Goal: Task Accomplishment & Management: Use online tool/utility

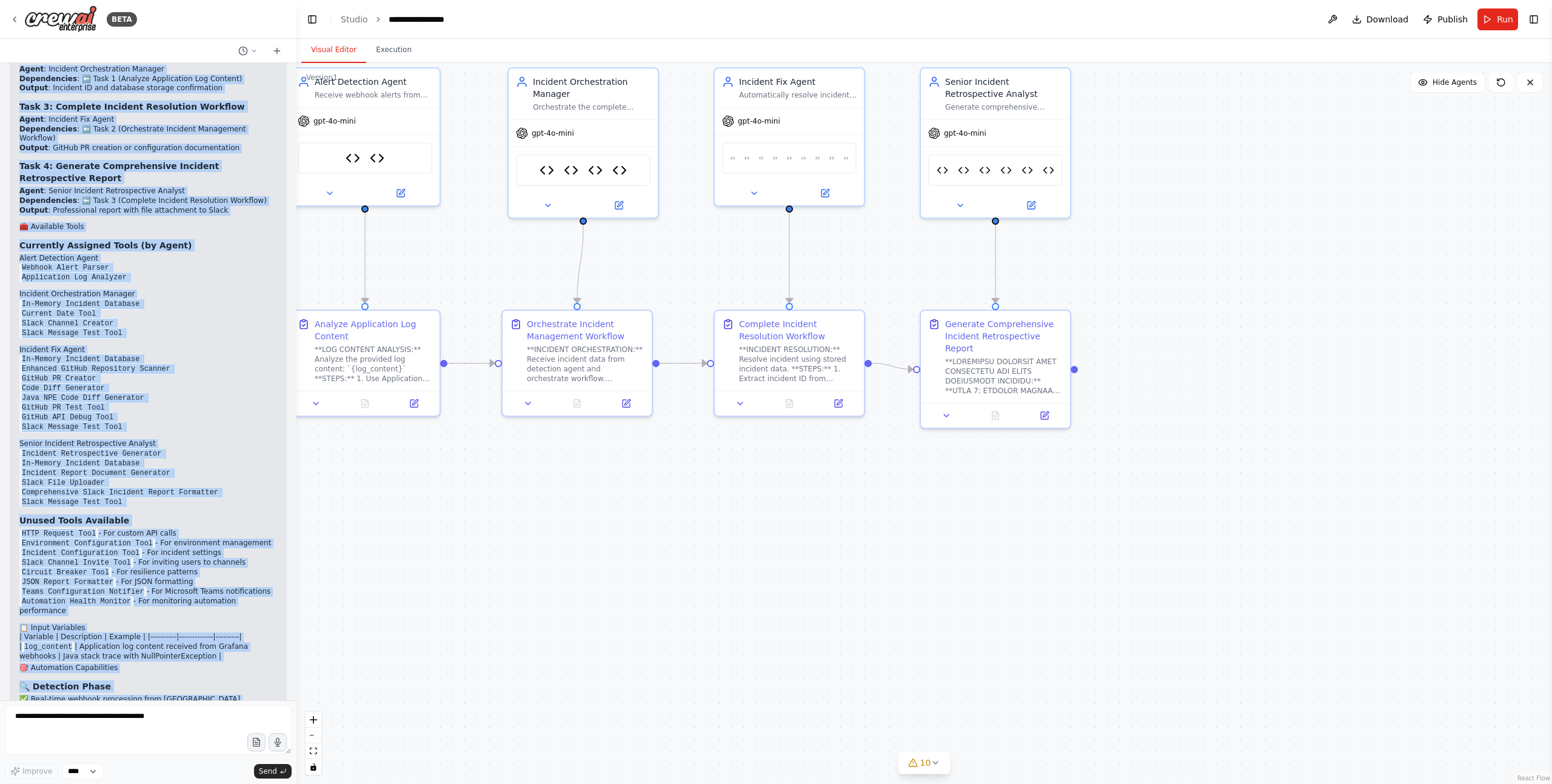
click at [768, 330] on div ".deletable-edge-delete-btn { width: 20px; height: 20px; border: 0px solid #ffff…" at bounding box center [924, 423] width 1255 height 721
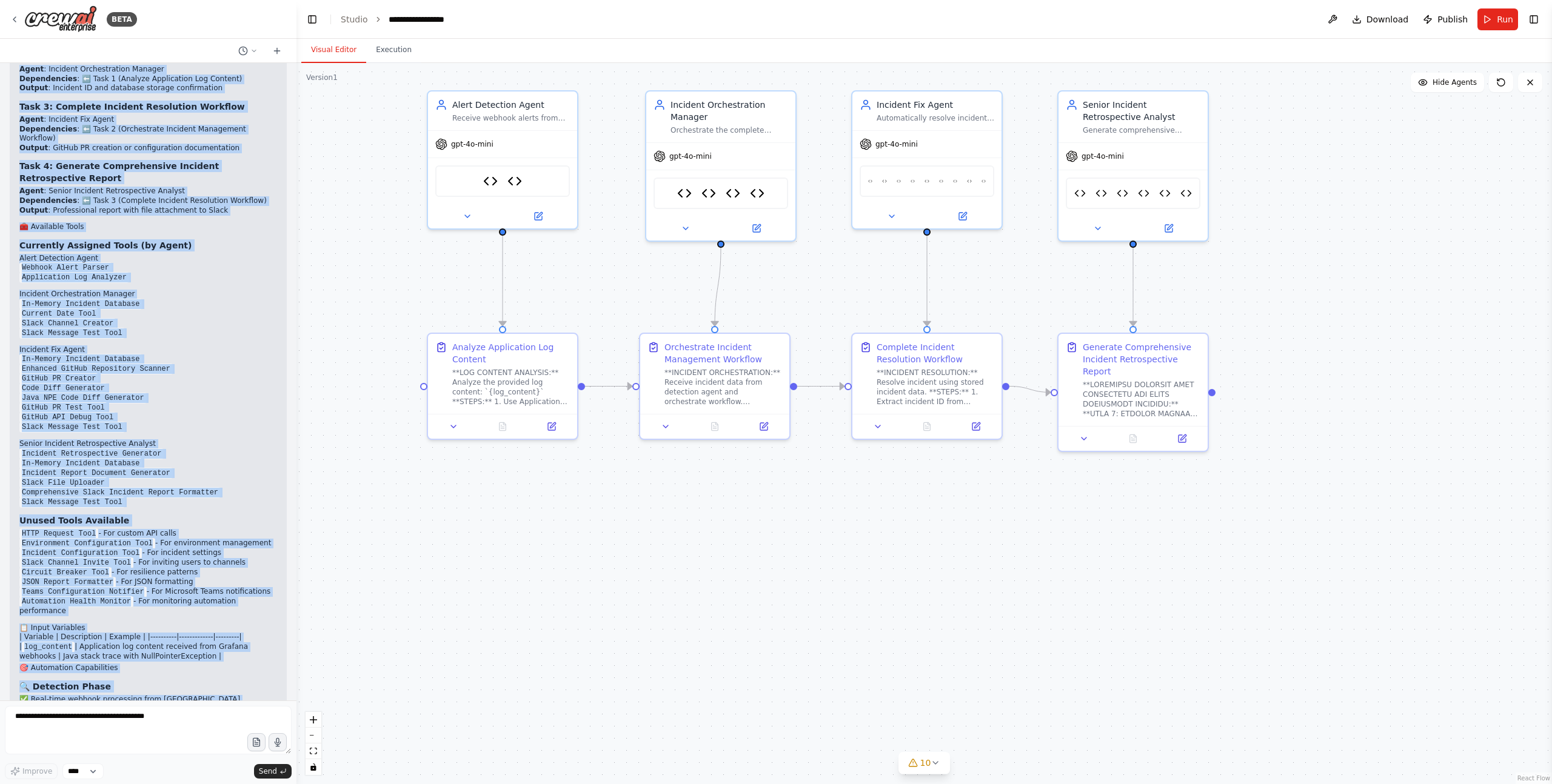
drag, startPoint x: 742, startPoint y: 633, endPoint x: 842, endPoint y: 645, distance: 100.7
click at [768, 645] on div ".deletable-edge-delete-btn { width: 20px; height: 20px; border: 0px solid #ffff…" at bounding box center [924, 423] width 1255 height 721
click at [768, 593] on div ".deletable-edge-delete-btn { width: 20px; height: 20px; border: 0px solid #ffff…" at bounding box center [924, 423] width 1255 height 721
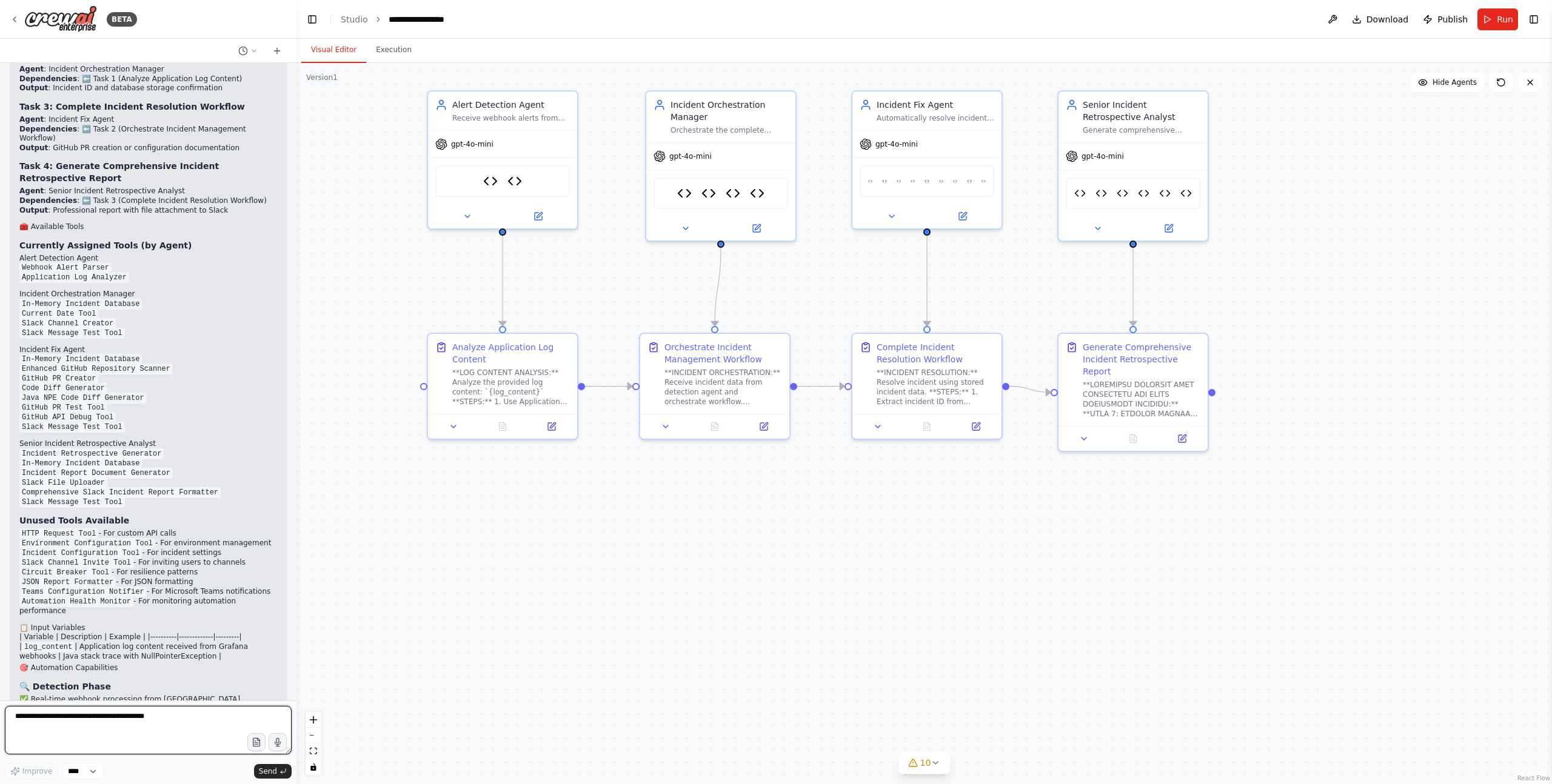
click at [134, 713] on textarea at bounding box center [148, 730] width 287 height 49
type textarea "**"
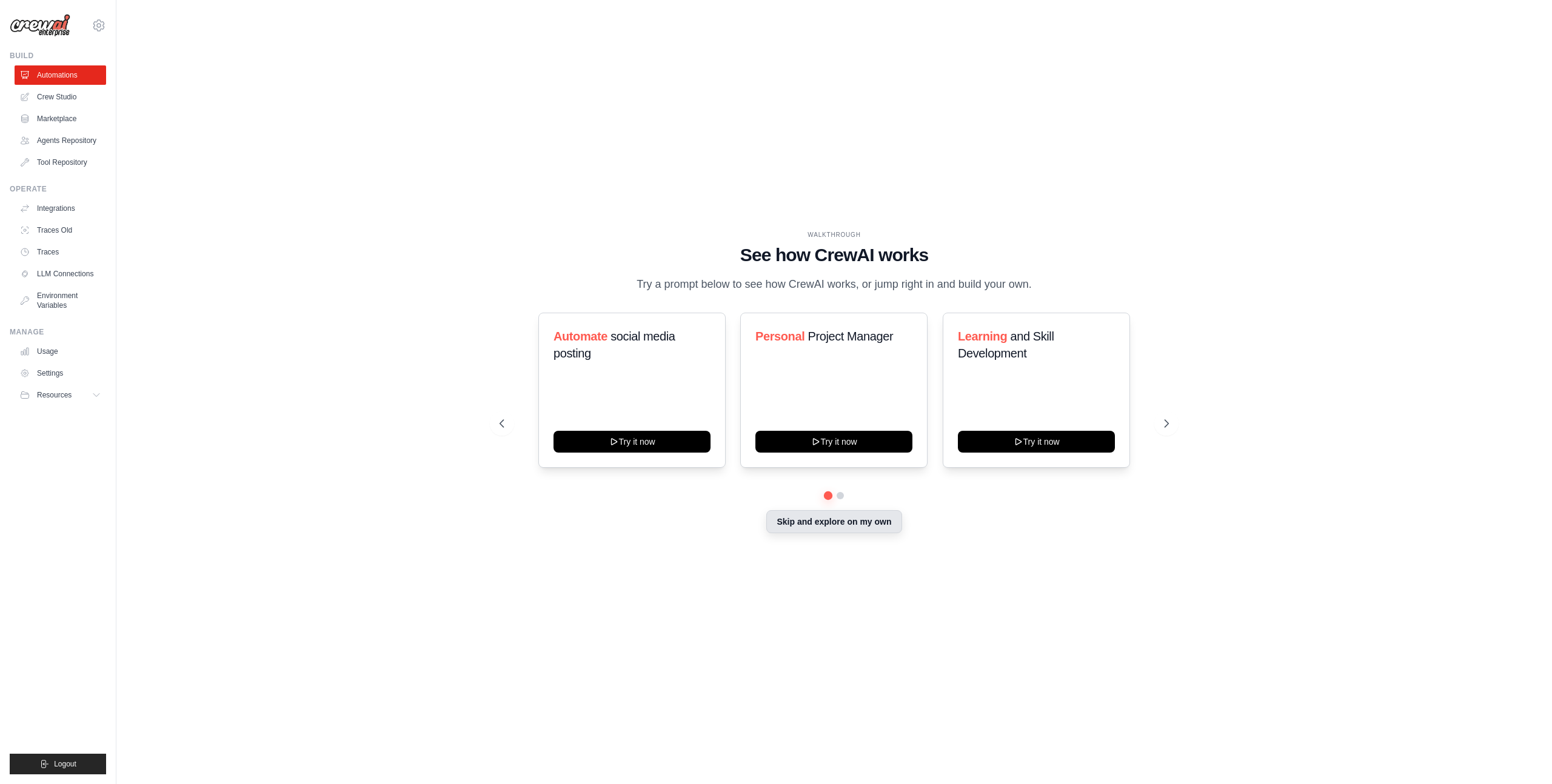
click at [796, 523] on button "Skip and explore on my own" at bounding box center [834, 521] width 135 height 23
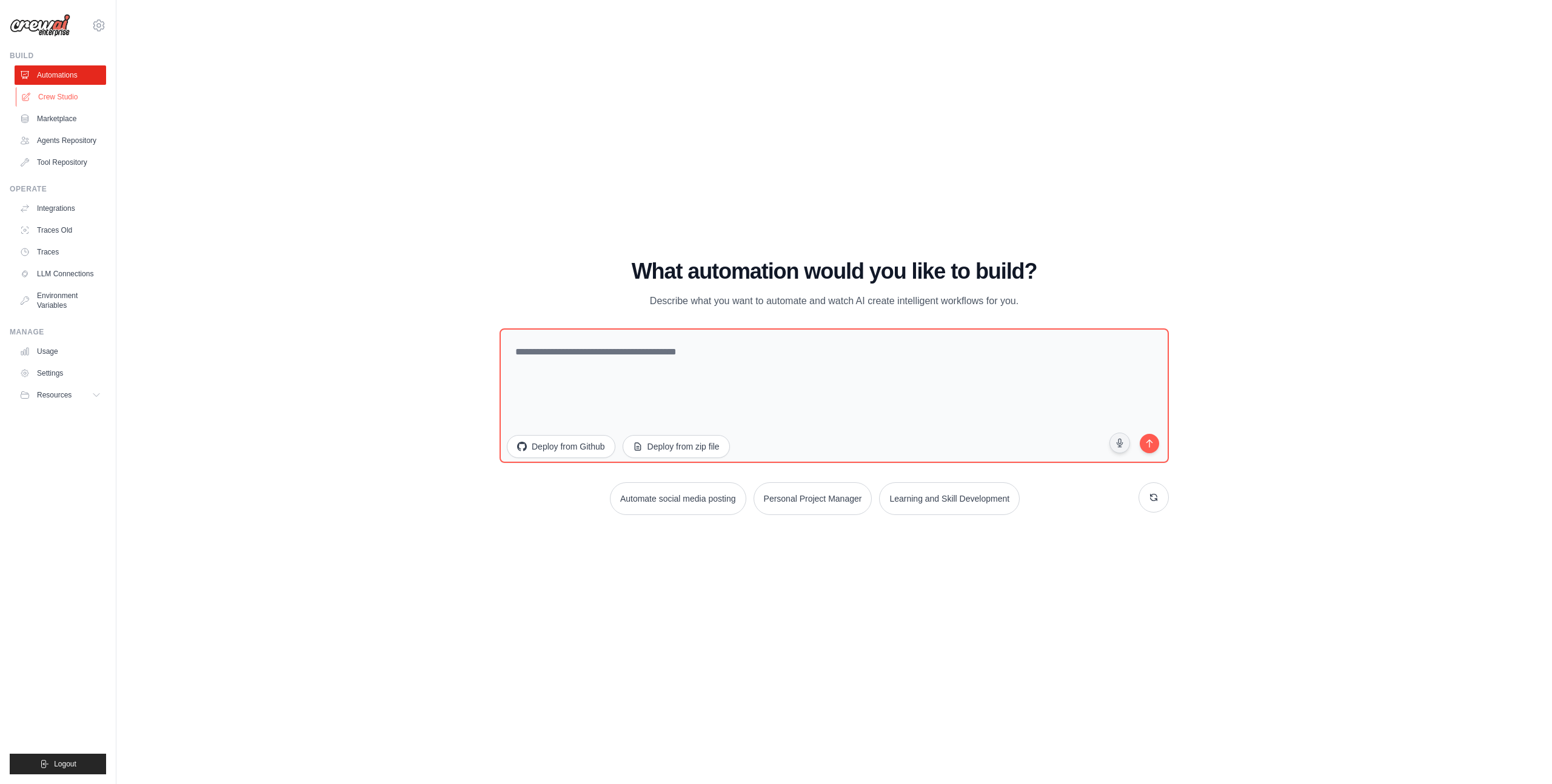
click at [65, 98] on link "Crew Studio" at bounding box center [61, 97] width 92 height 20
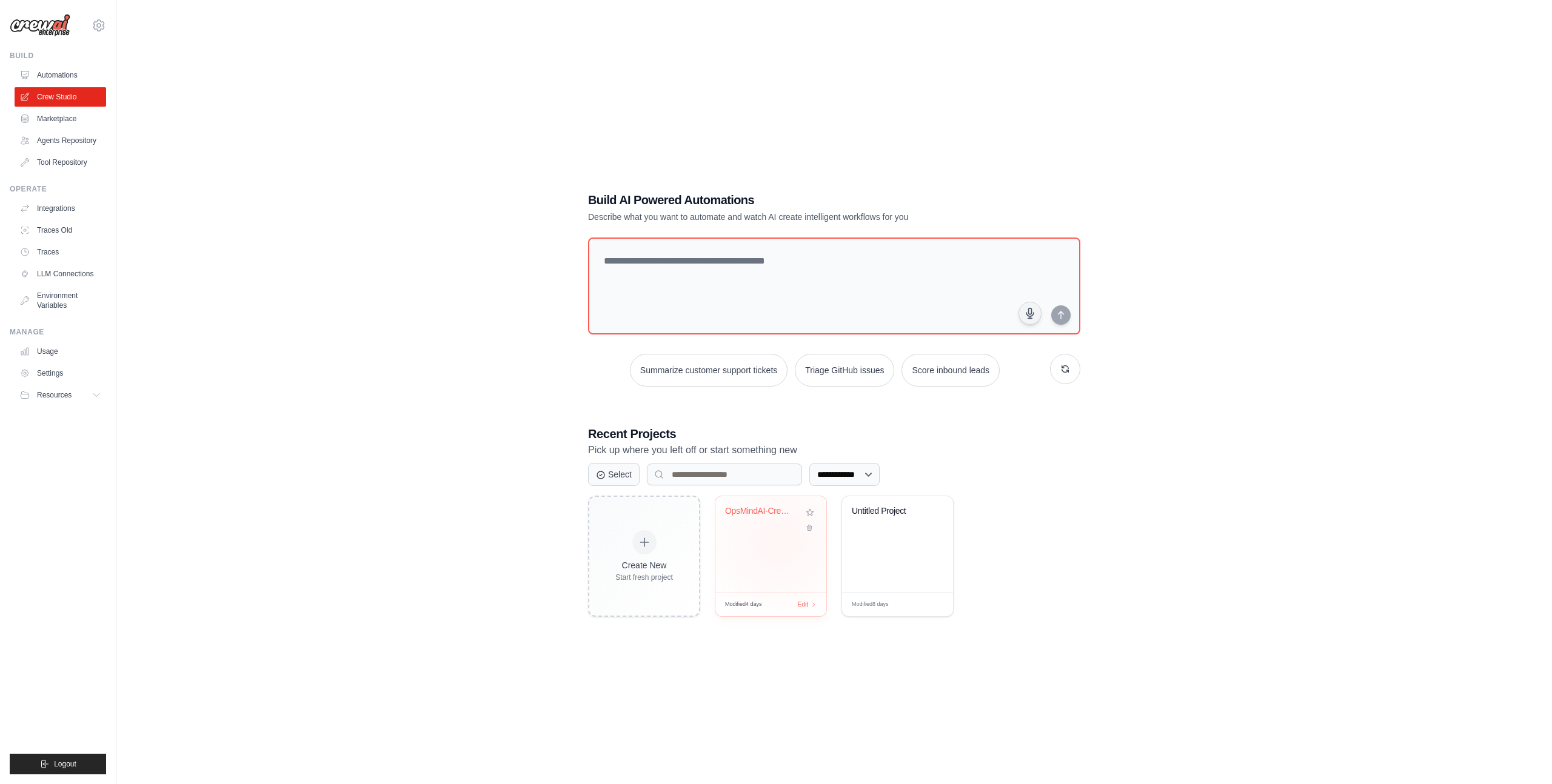
click at [779, 542] on div "OpsMindAI-Crew-Fin" at bounding box center [771, 543] width 111 height 96
click at [59, 298] on link "Environment Variables" at bounding box center [61, 300] width 92 height 29
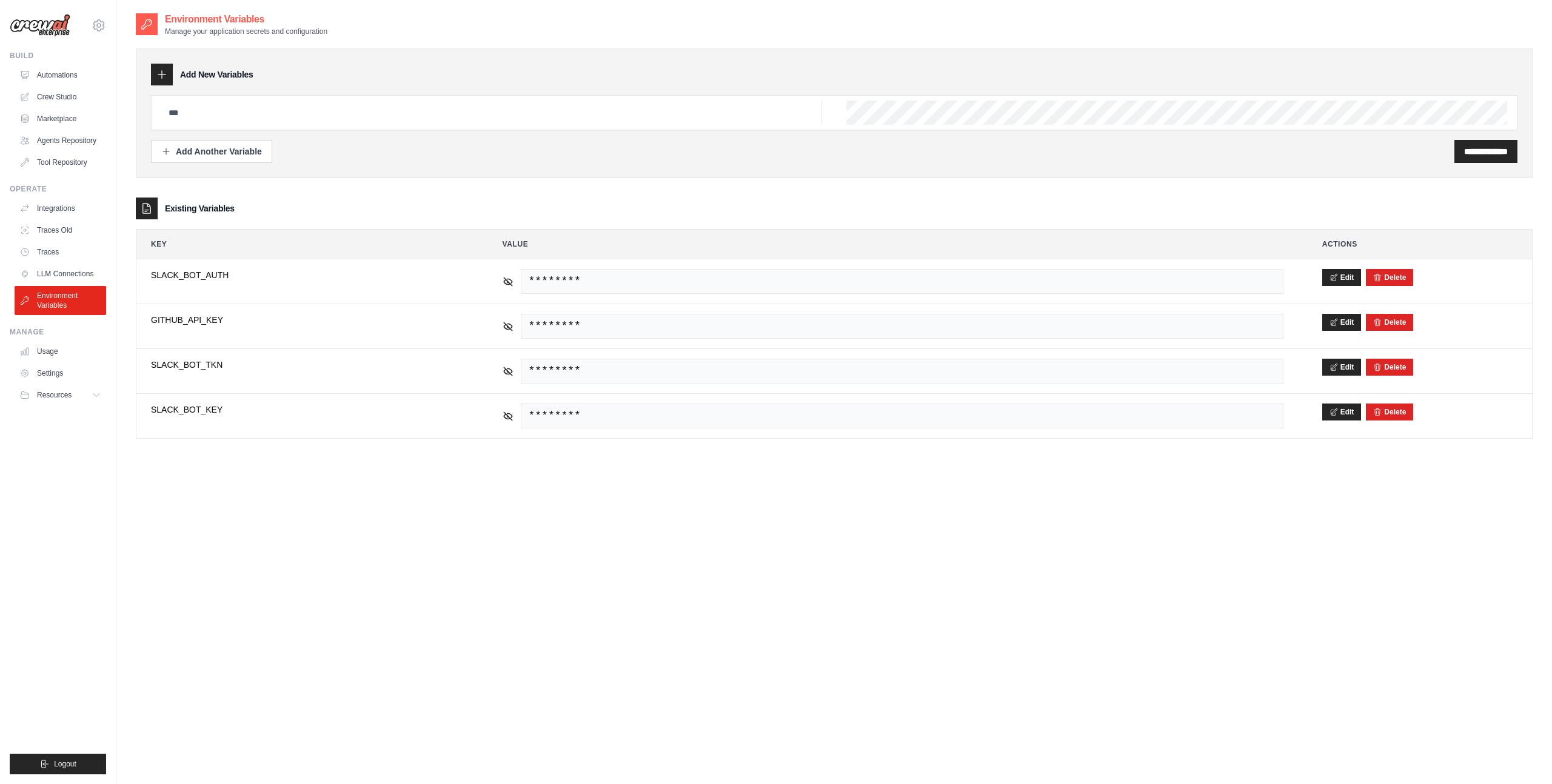
click at [503, 531] on div "**********" at bounding box center [835, 404] width 1397 height 784
click at [505, 280] on icon at bounding box center [508, 281] width 11 height 11
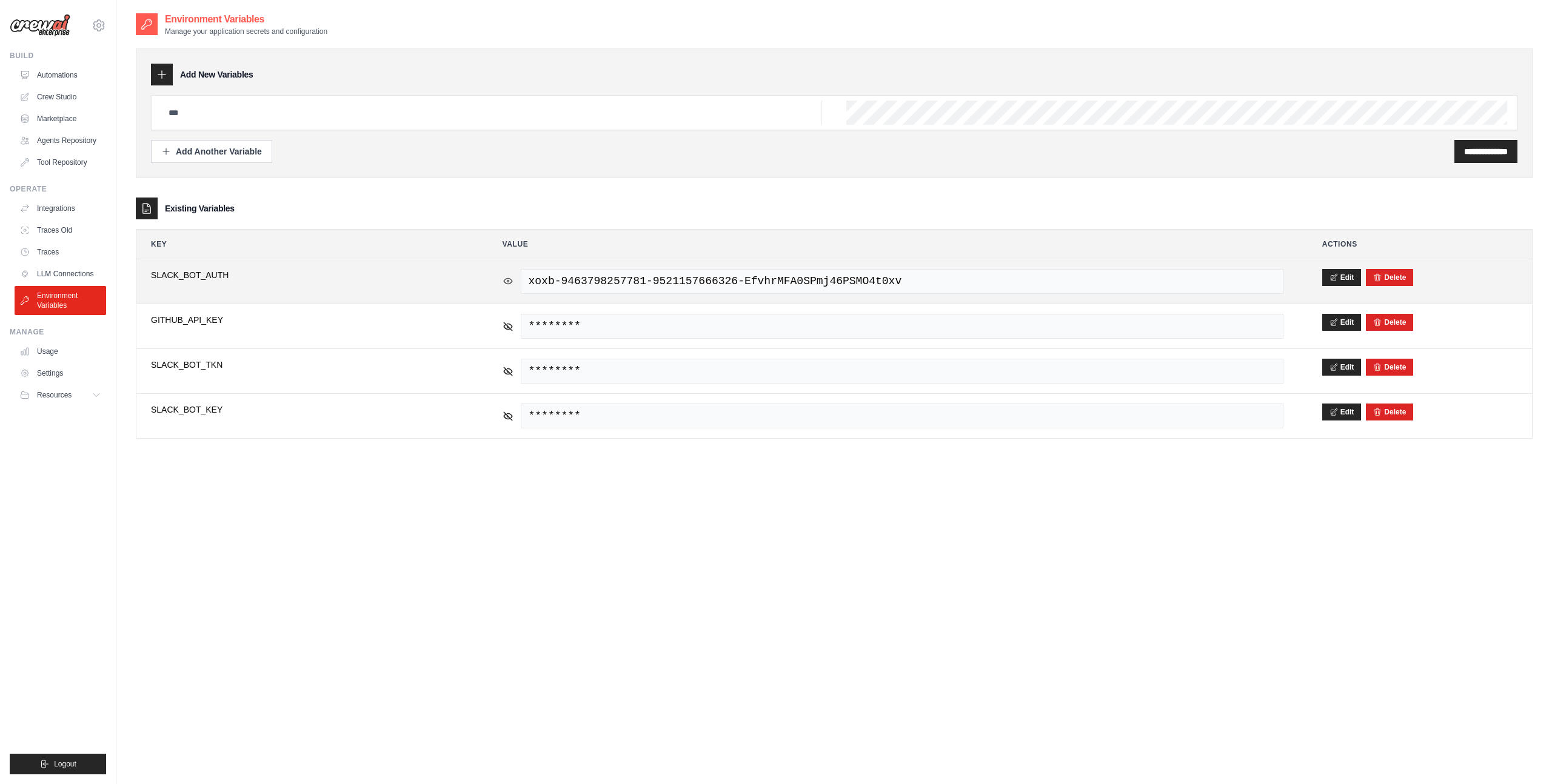
click at [505, 280] on icon at bounding box center [508, 281] width 11 height 11
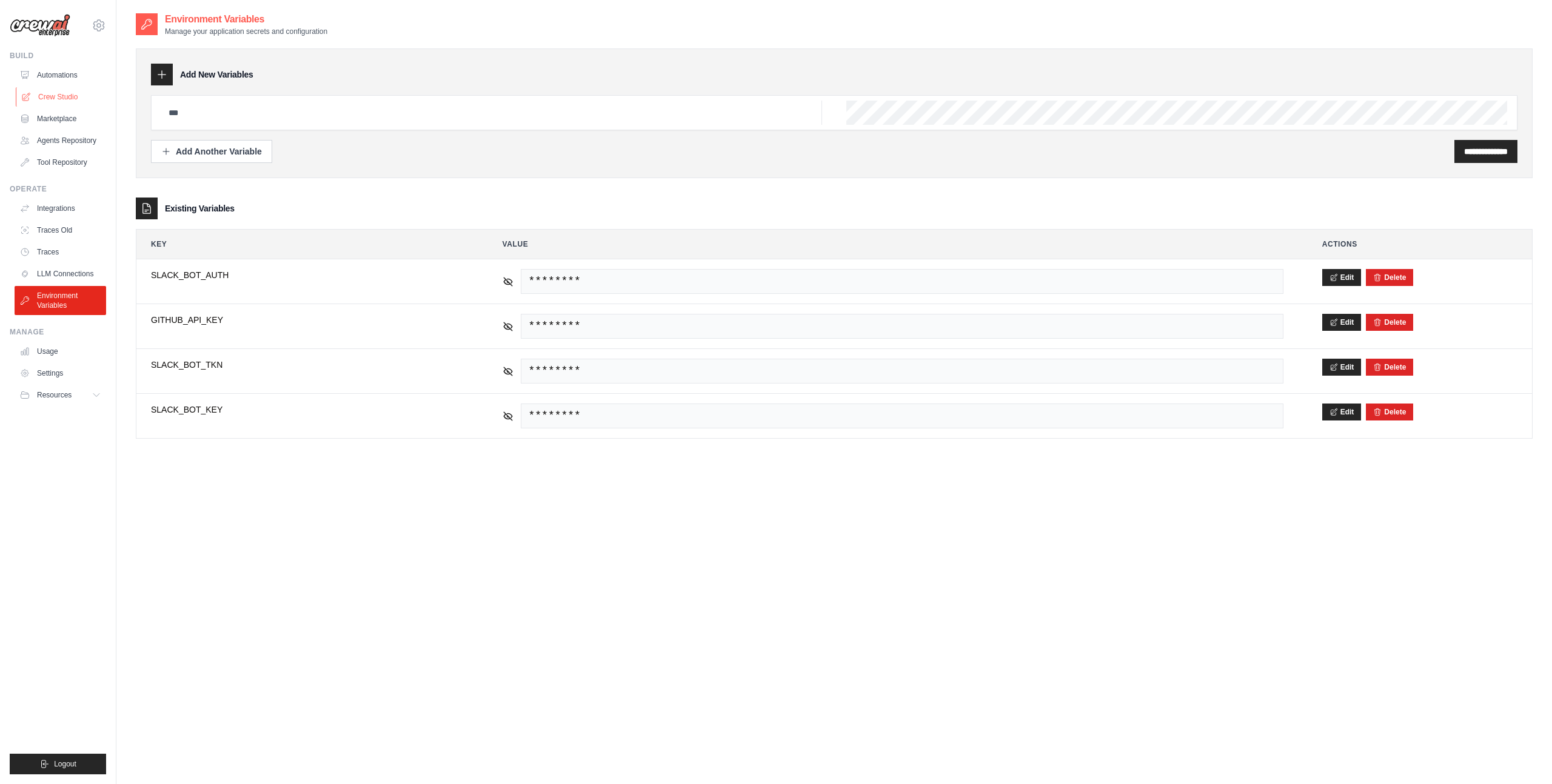
click at [52, 96] on link "Crew Studio" at bounding box center [61, 97] width 92 height 20
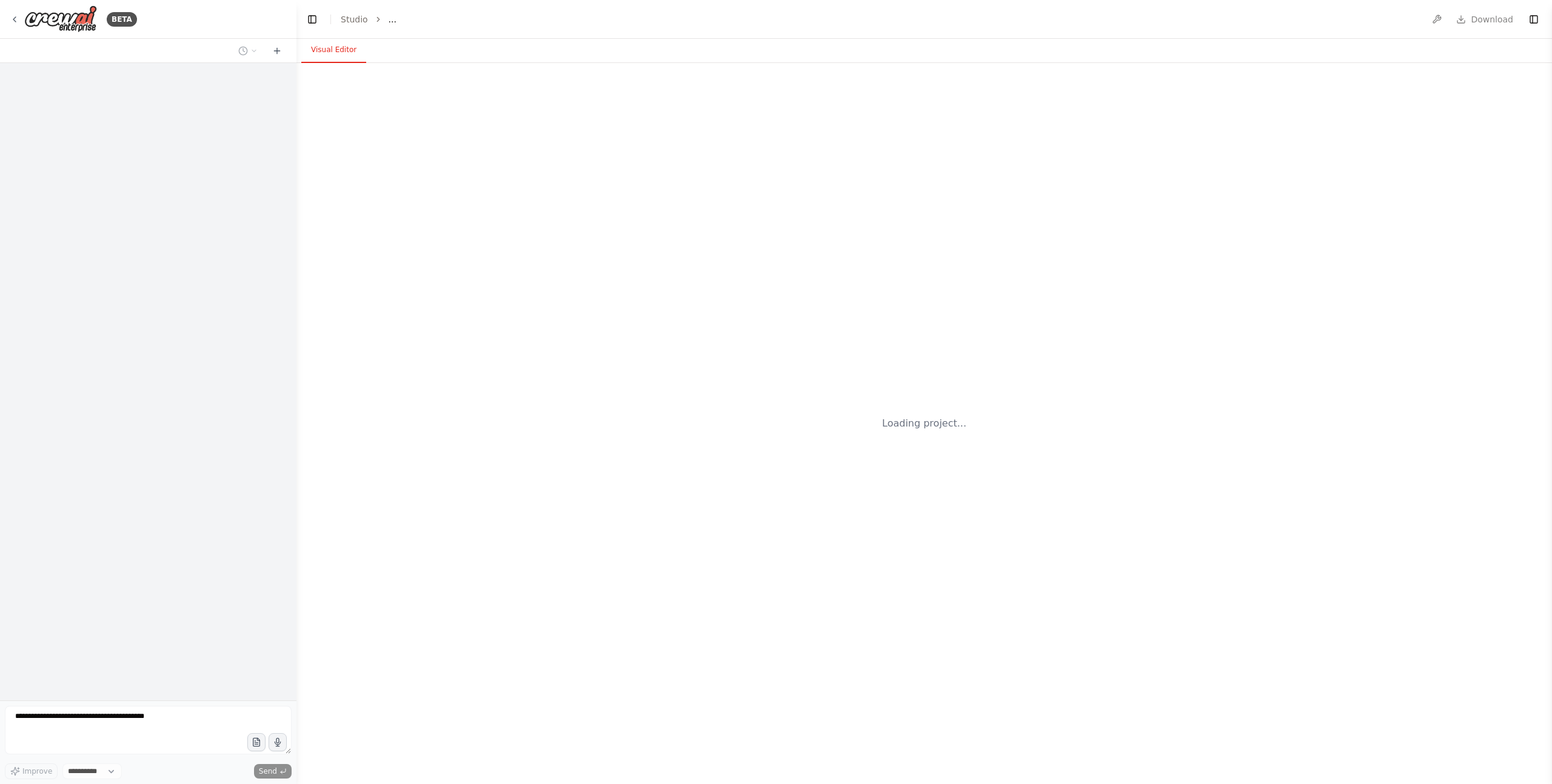
select select "****"
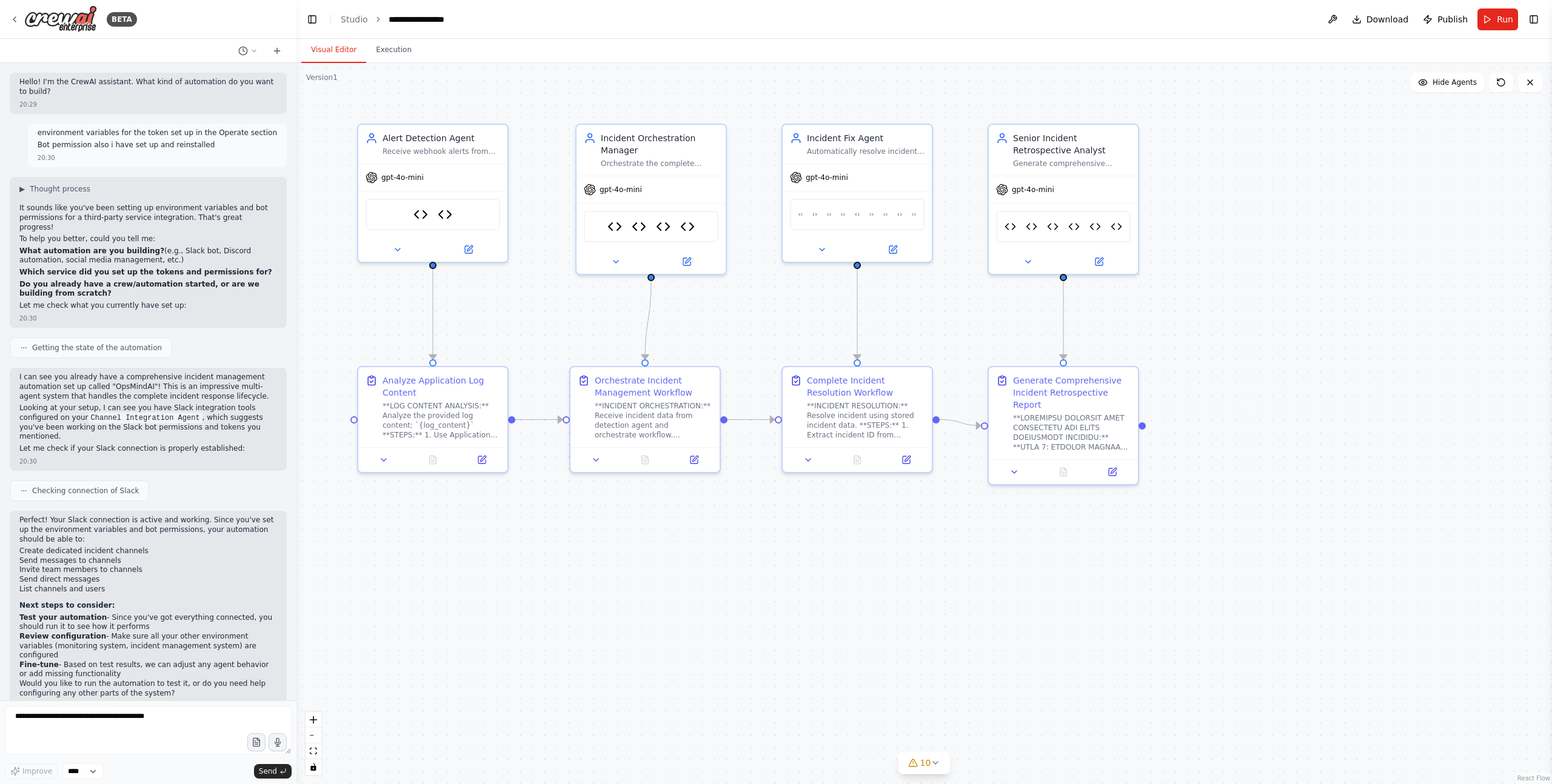
scroll to position [160655, 0]
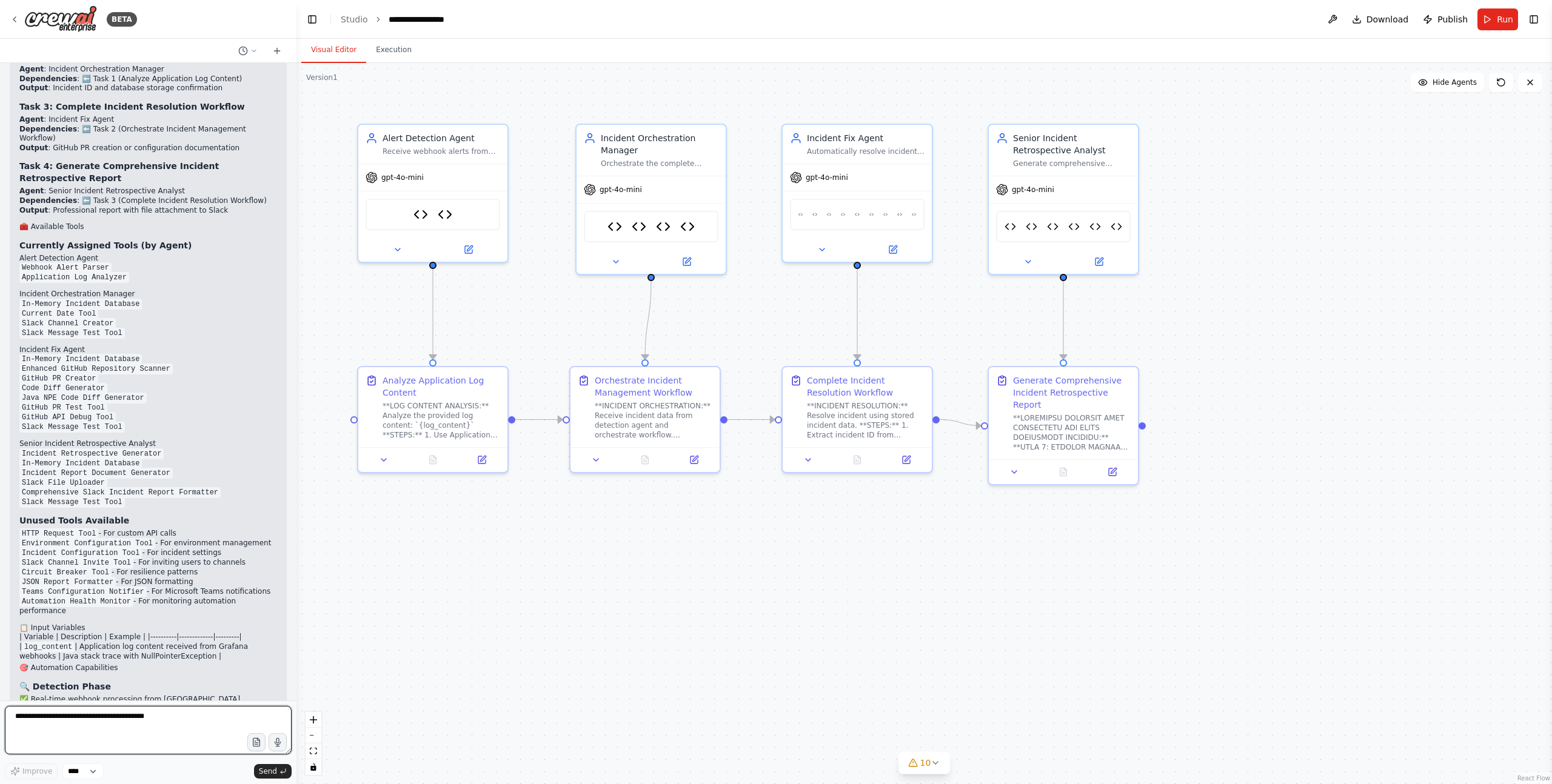
click at [114, 720] on textarea at bounding box center [148, 730] width 287 height 49
type textarea "**********"
click at [274, 772] on span "Send" at bounding box center [268, 771] width 18 height 10
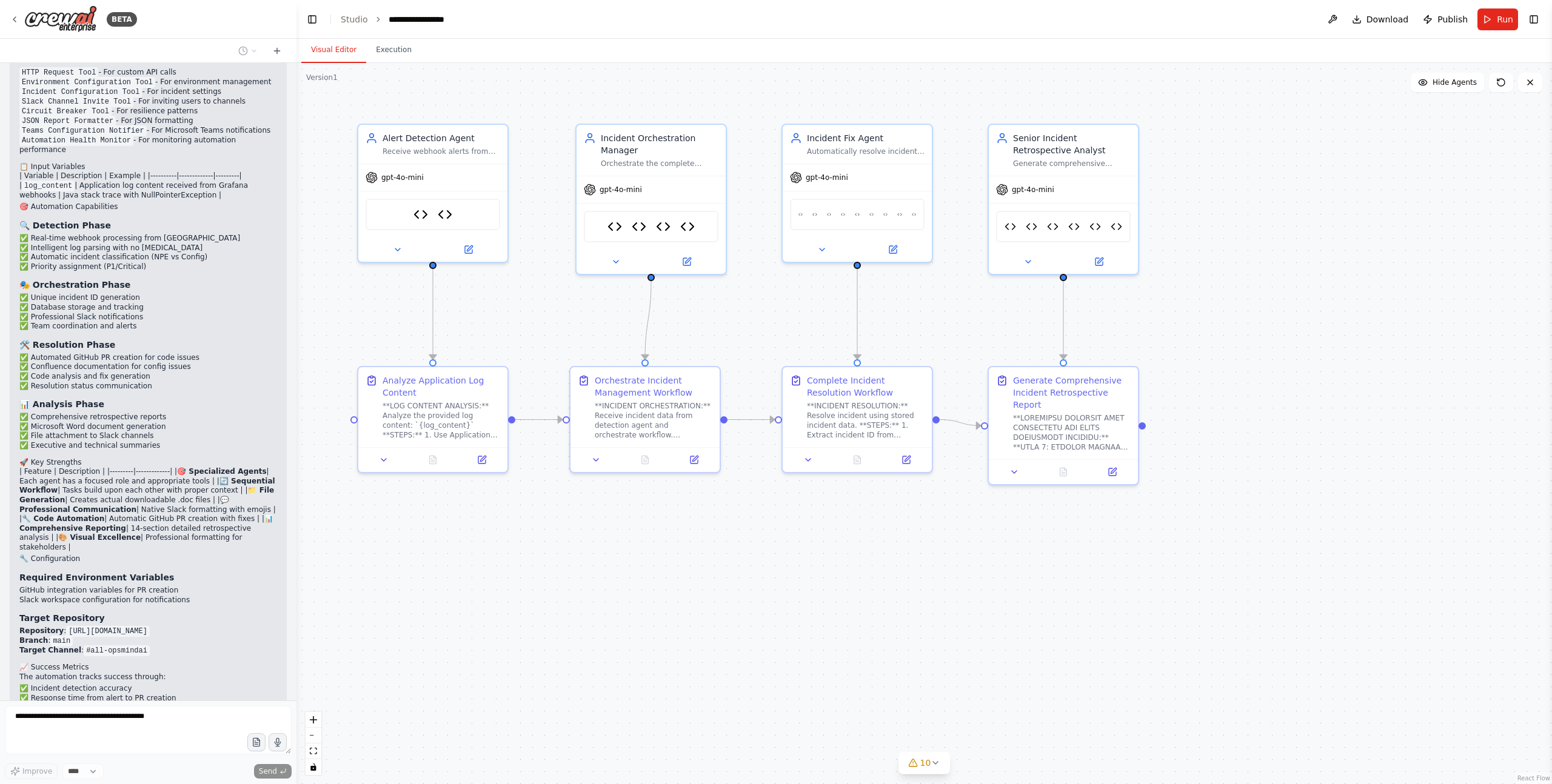
scroll to position [161125, 0]
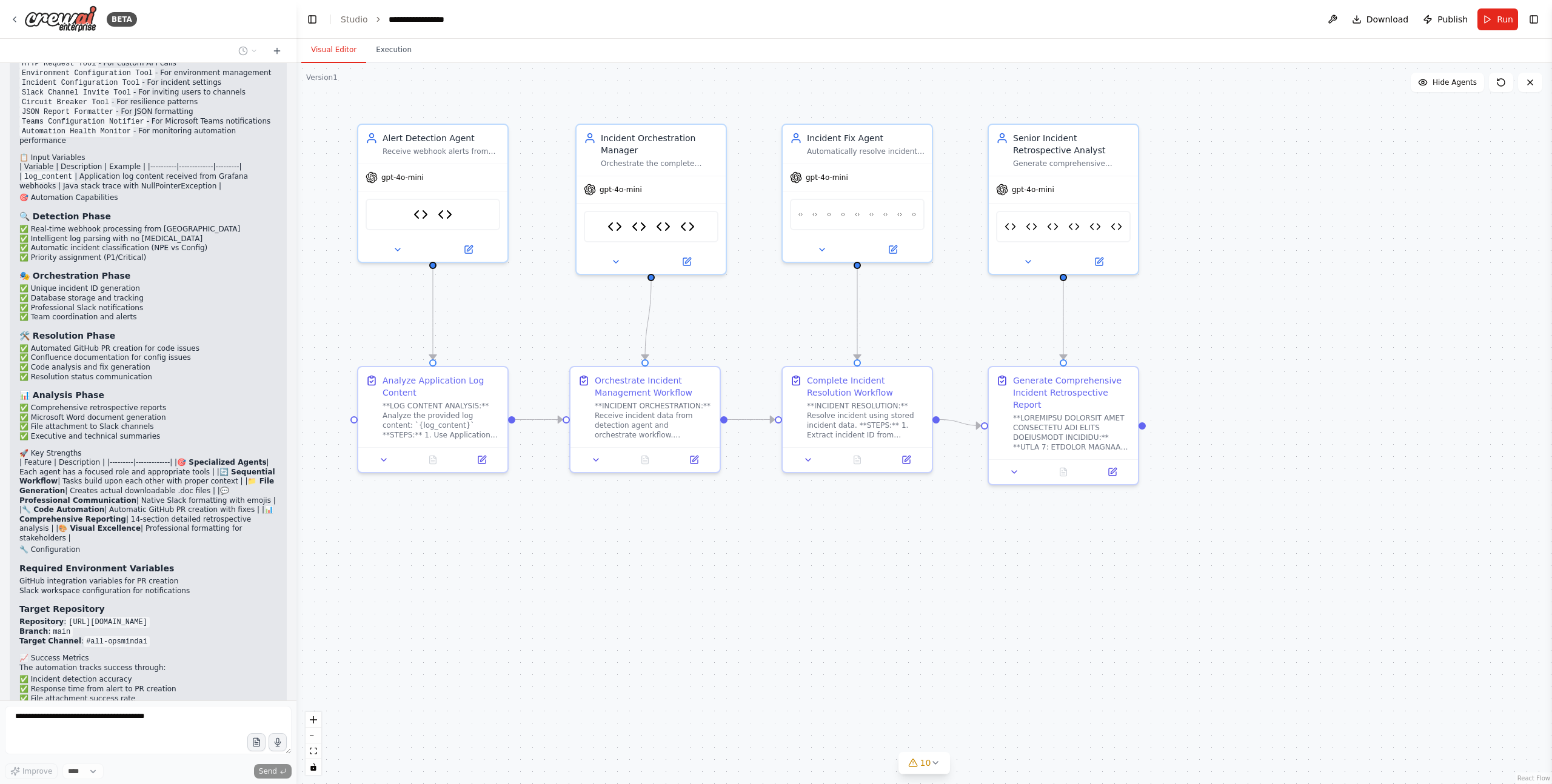
copy code "SLACK_BOT_AUTH"
click at [14, 20] on icon at bounding box center [14, 19] width 10 height 10
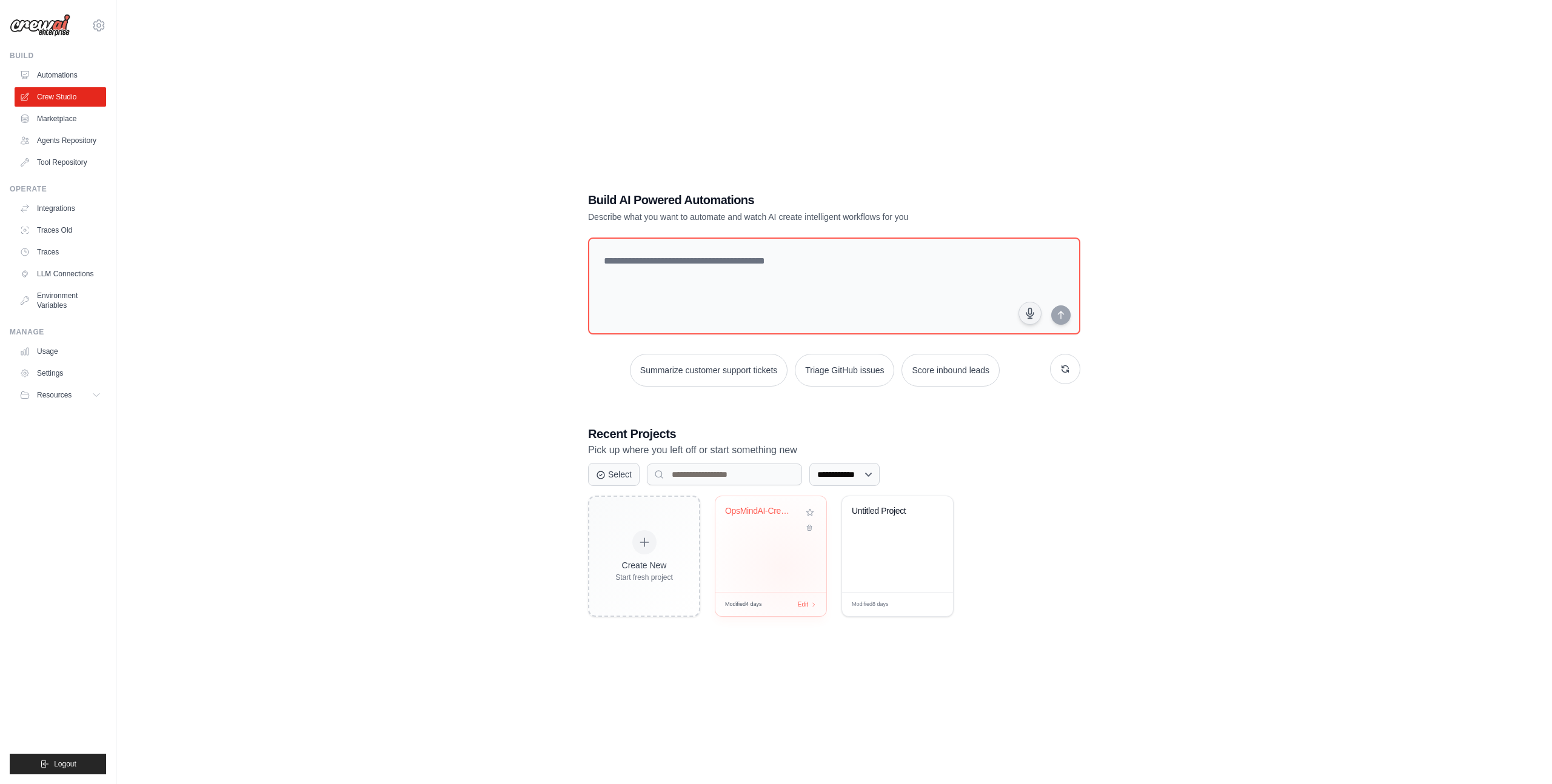
click at [784, 568] on div "OpsMindAI-Crew-Fin" at bounding box center [771, 543] width 111 height 96
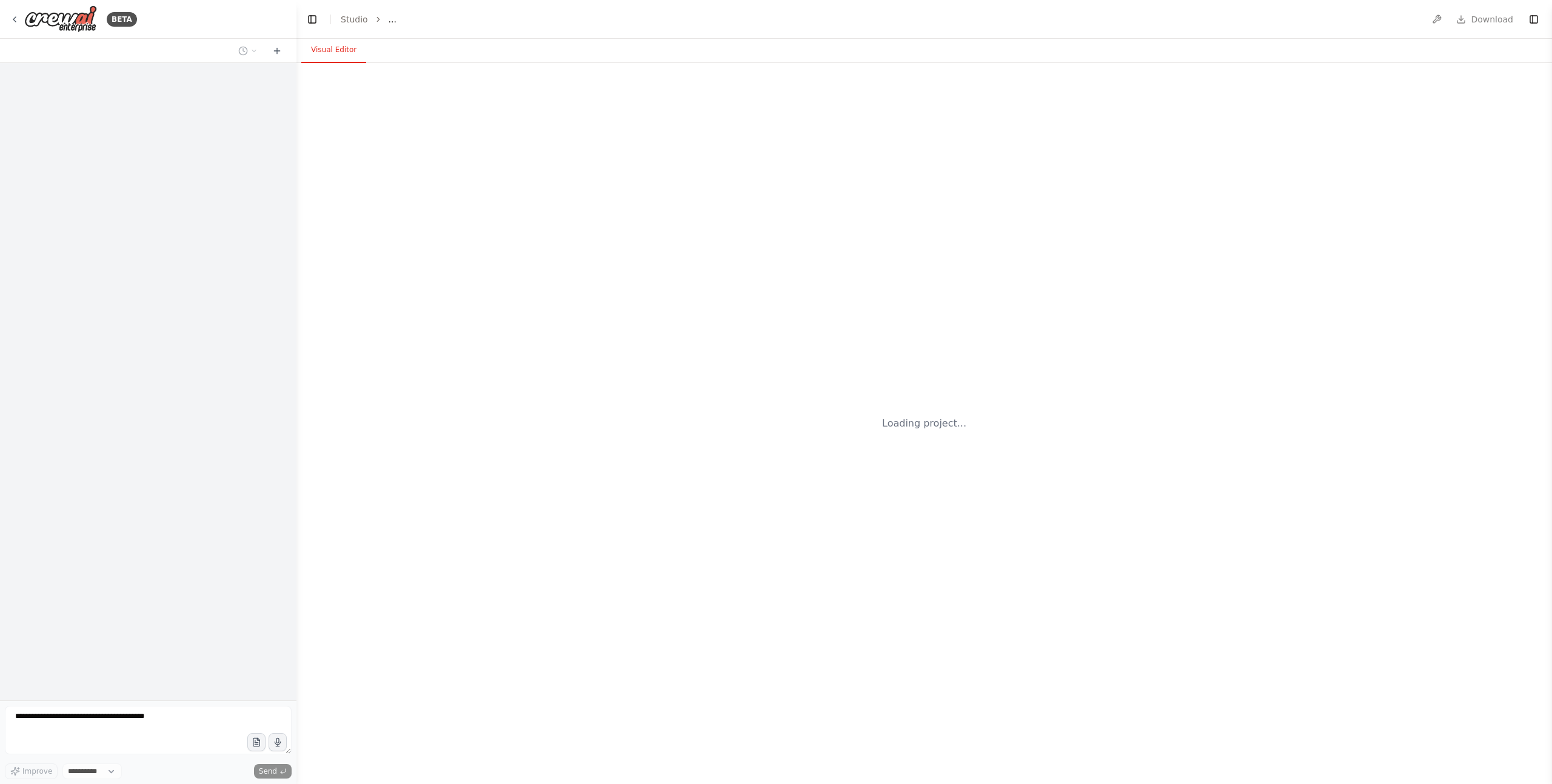
select select "****"
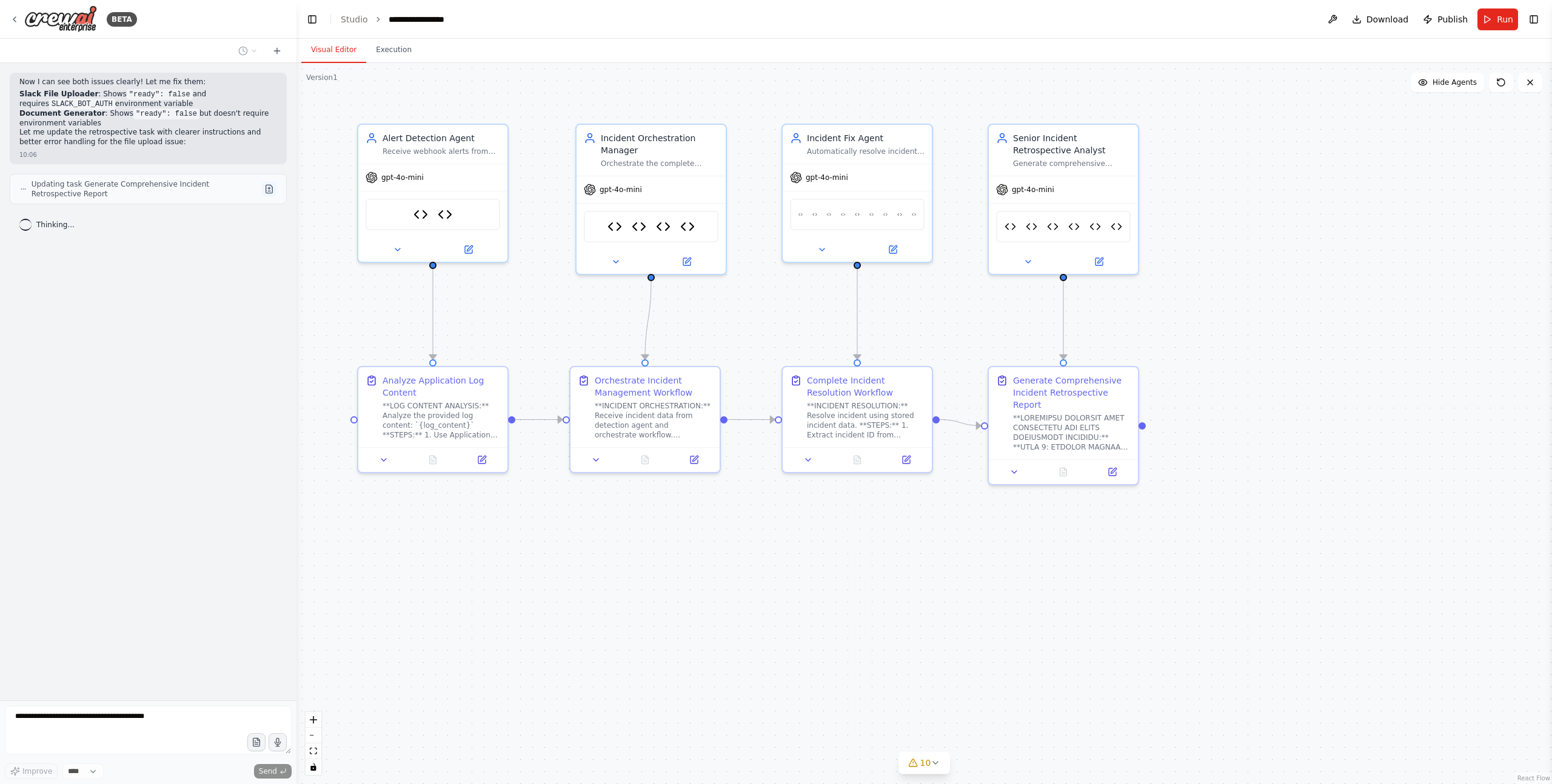
click at [268, 190] on button at bounding box center [269, 189] width 14 height 14
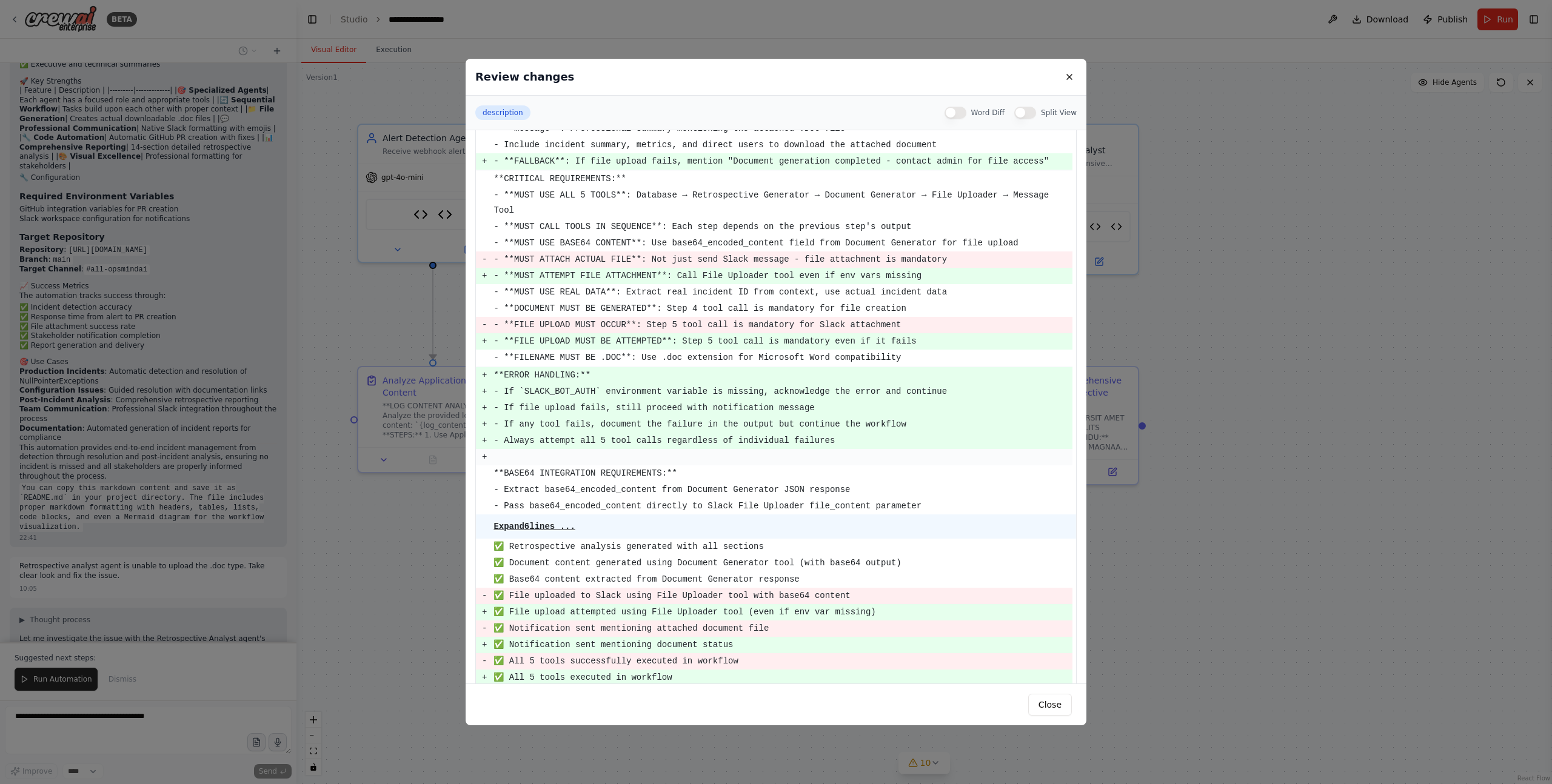
scroll to position [242, 0]
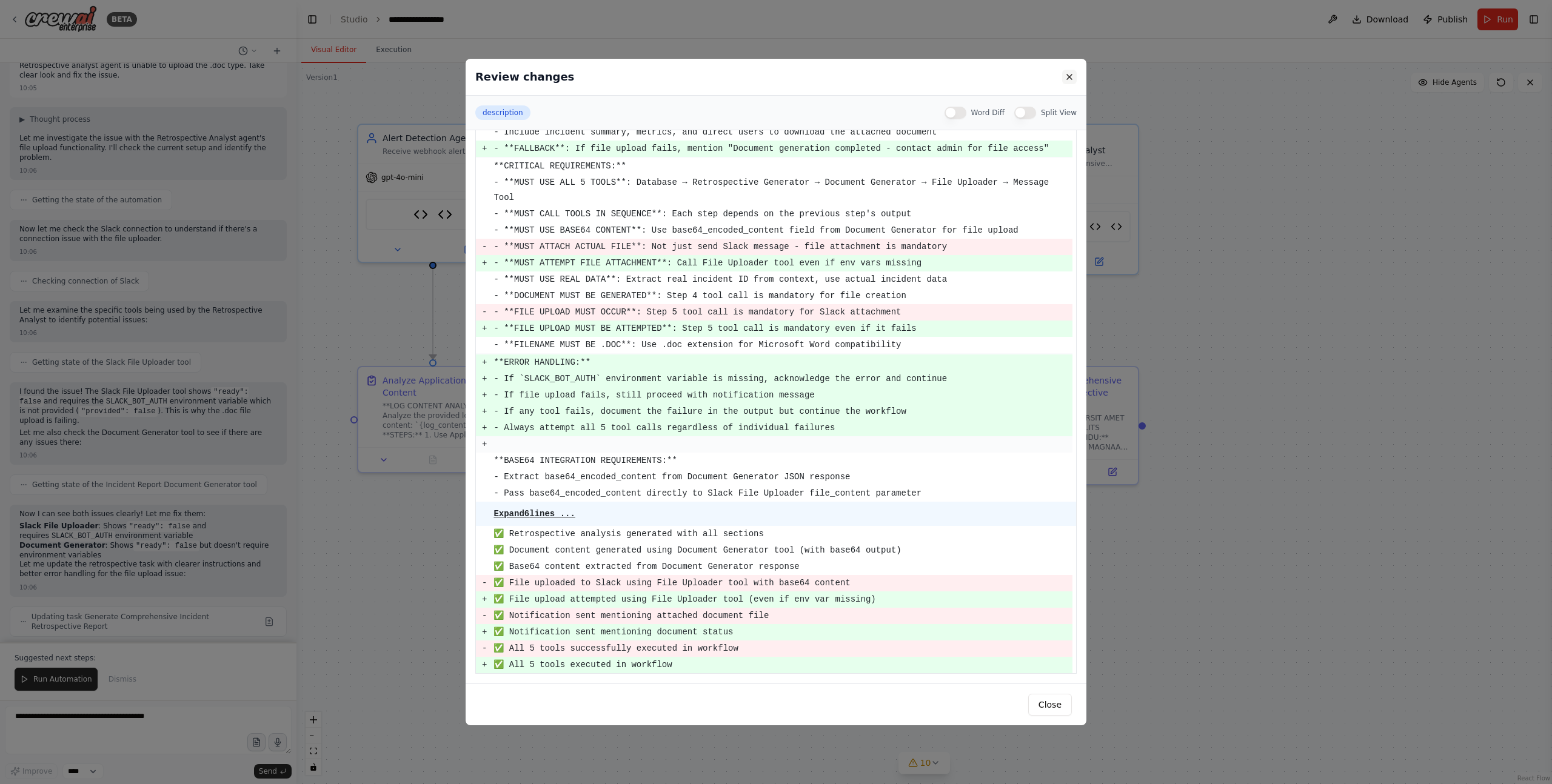
click at [1069, 75] on button at bounding box center [1069, 77] width 14 height 14
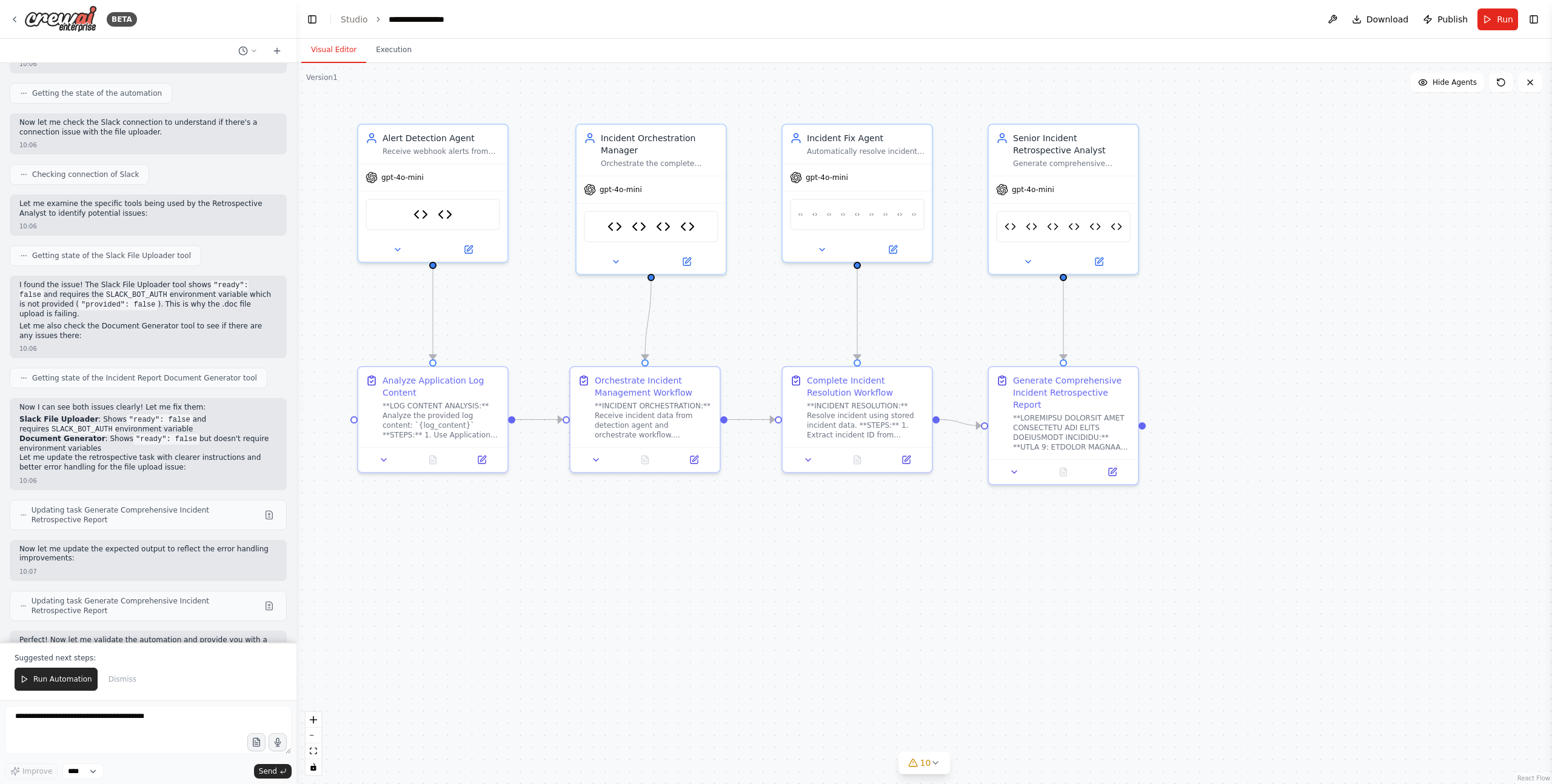
scroll to position [162114, 0]
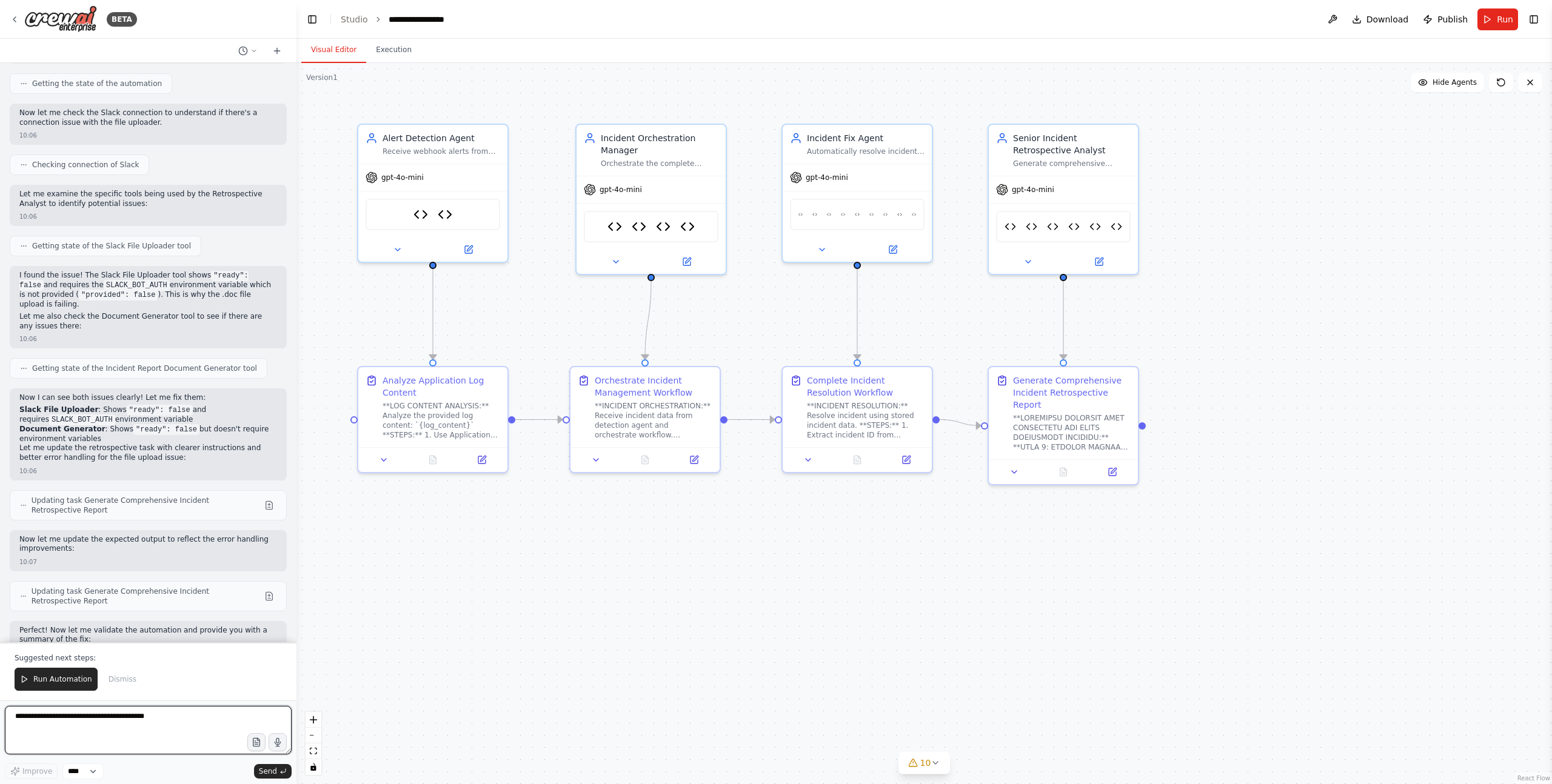
click at [123, 714] on textarea at bounding box center [148, 730] width 287 height 49
click at [116, 722] on textarea at bounding box center [148, 730] width 287 height 49
paste textarea "**********"
type textarea "**********"
click at [274, 772] on span "Send" at bounding box center [268, 771] width 18 height 10
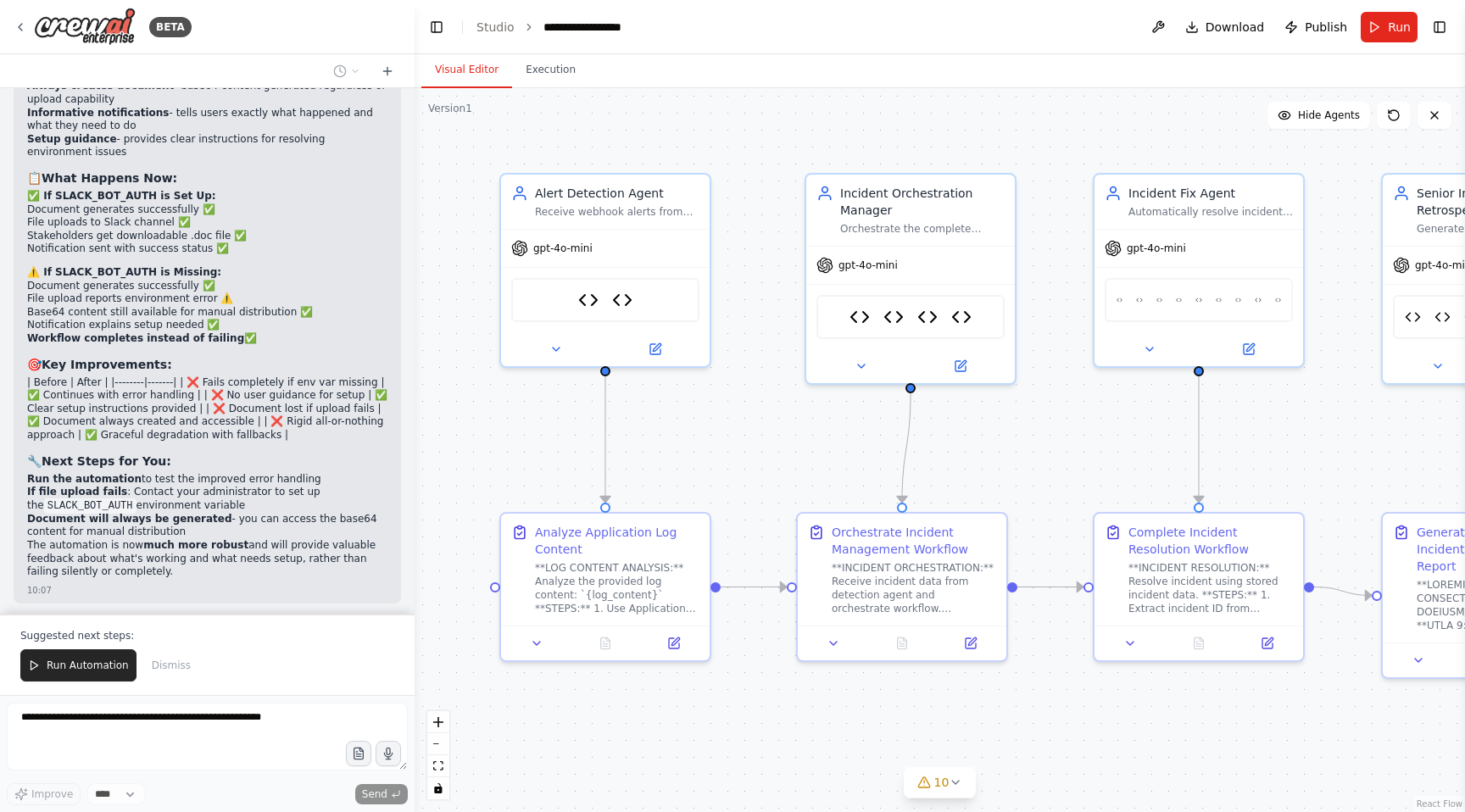
scroll to position [228061, 0]
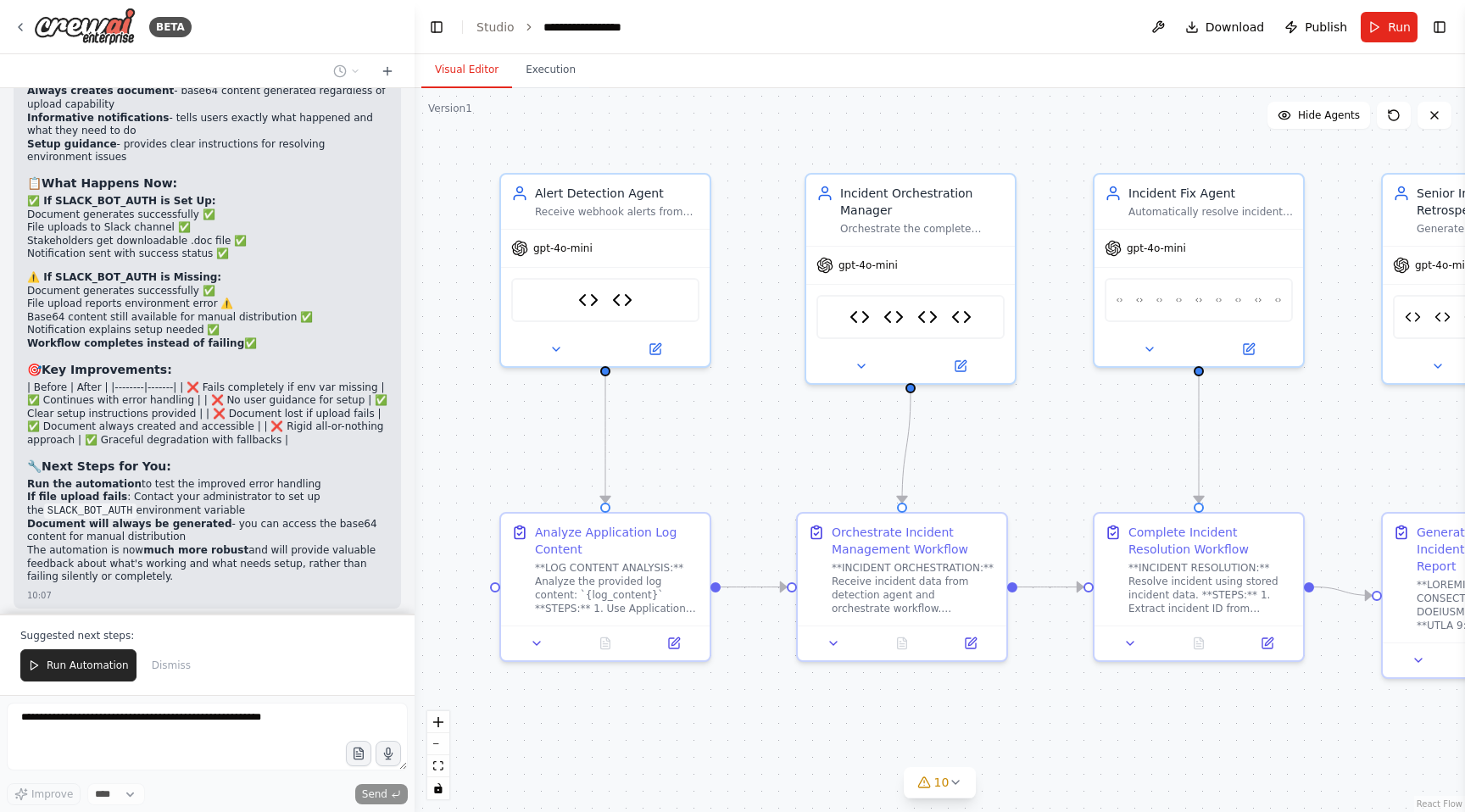
click at [714, 422] on div ".deletable-edge-delete-btn { width: 20px; height: 20px; border: 0px solid #ffff…" at bounding box center [939, 450] width 1050 height 724
drag, startPoint x: 751, startPoint y: 718, endPoint x: 739, endPoint y: 728, distance: 15.6
click at [751, 718] on div ".deletable-edge-delete-btn { width: 20px; height: 20px; border: 0px solid #ffff…" at bounding box center [939, 450] width 1050 height 724
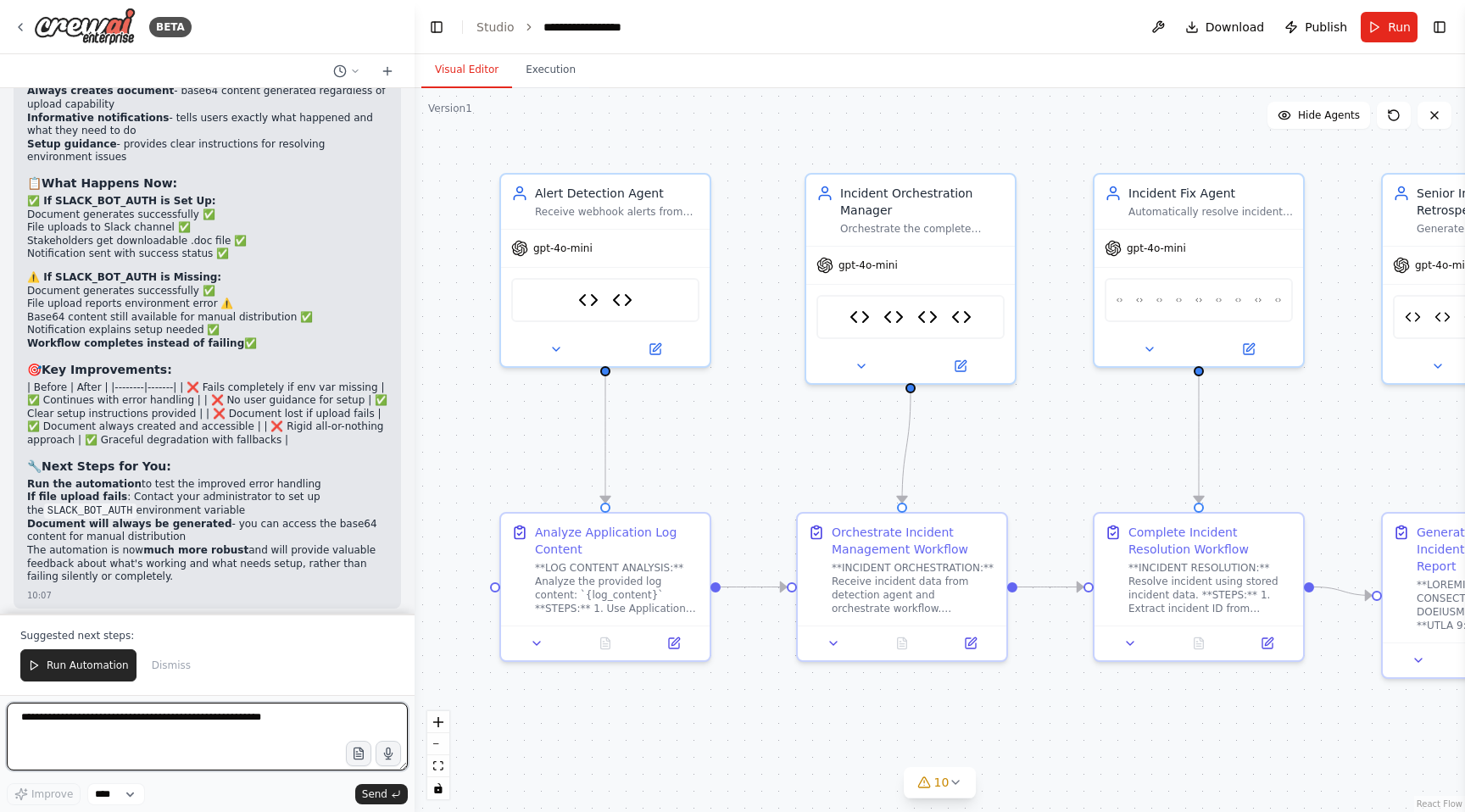
scroll to position [228792, 0]
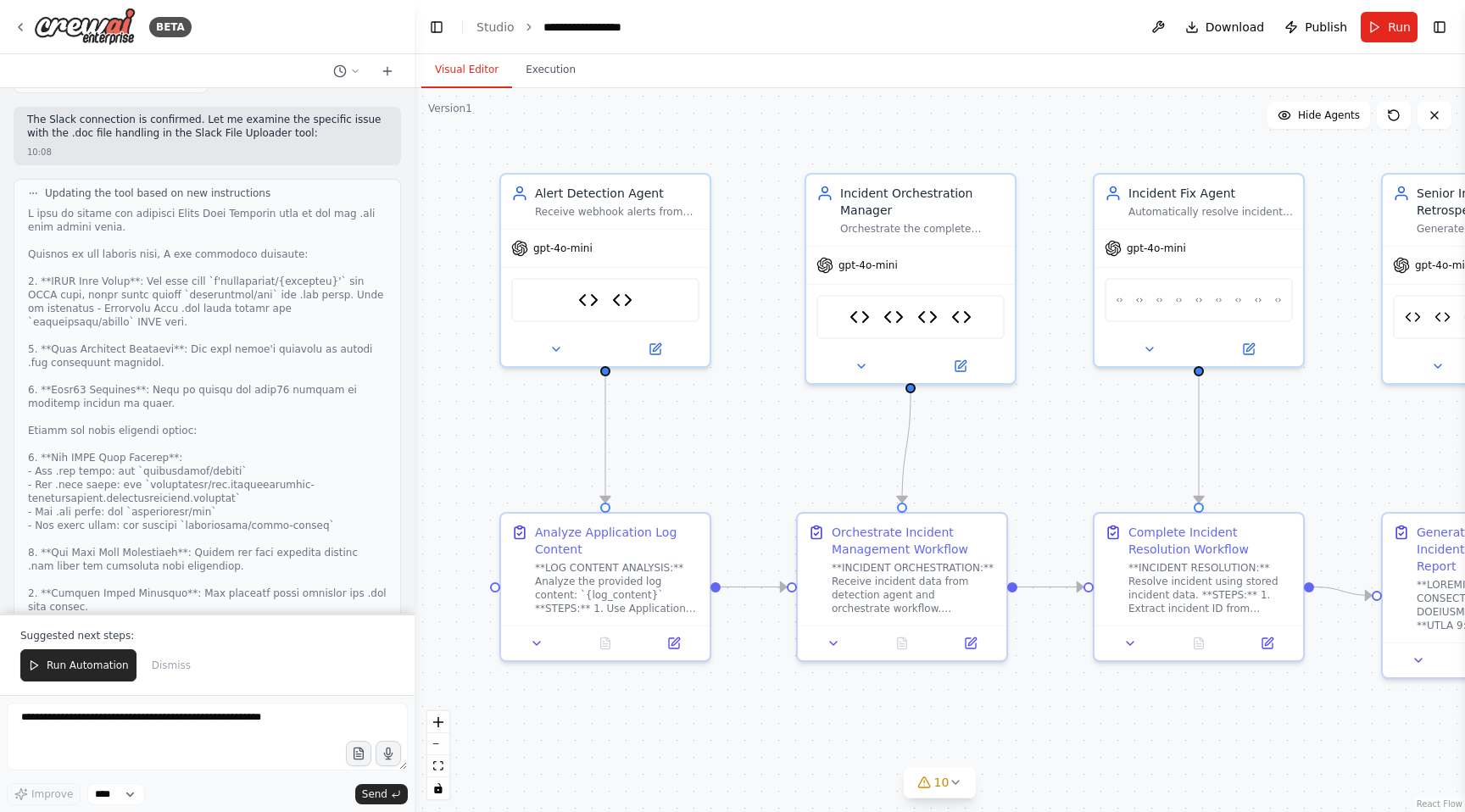
drag, startPoint x: 324, startPoint y: 345, endPoint x: 296, endPoint y: 448, distance: 106.7
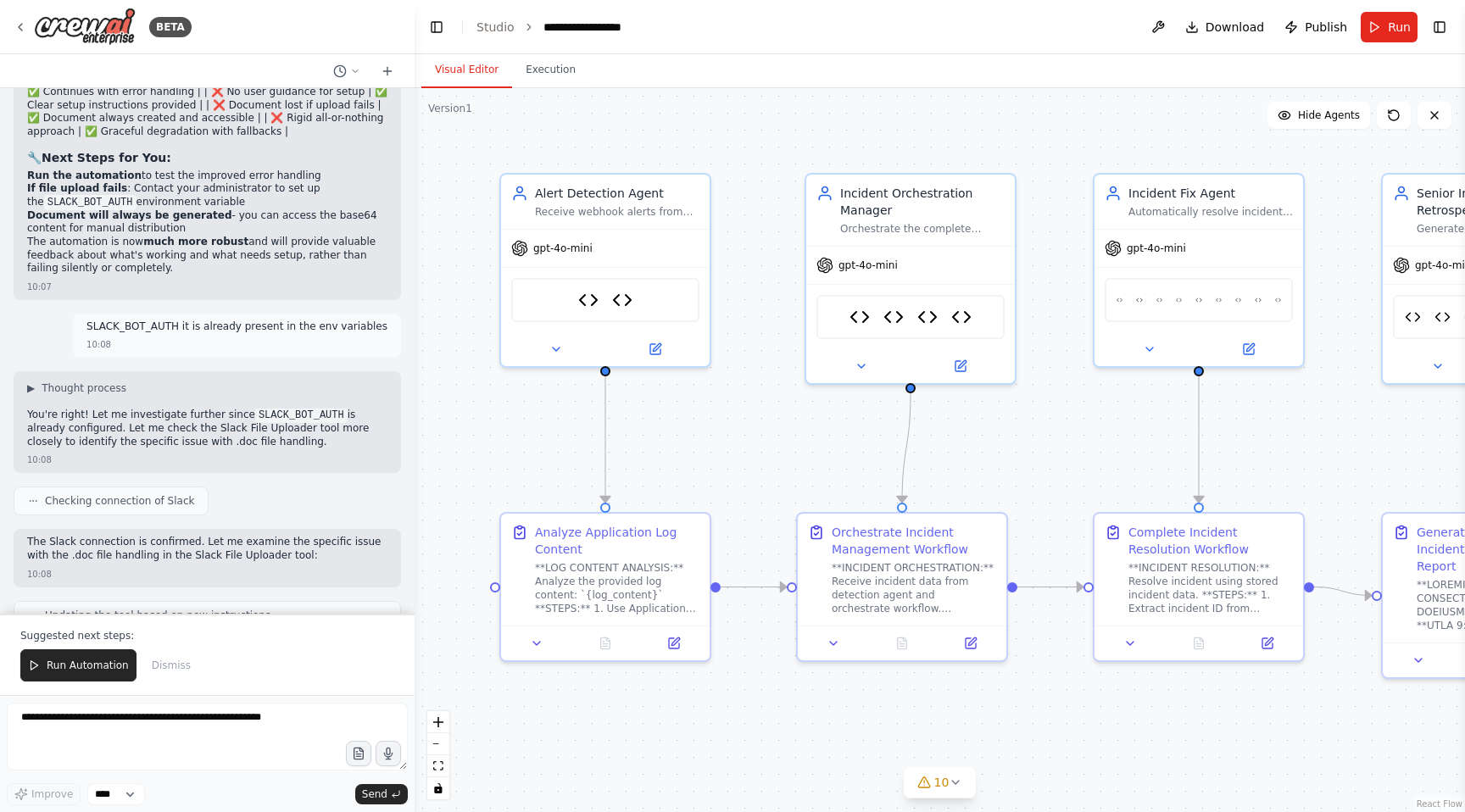
scroll to position [228366, 0]
click at [69, 665] on span "Run Automation" at bounding box center [87, 665] width 82 height 14
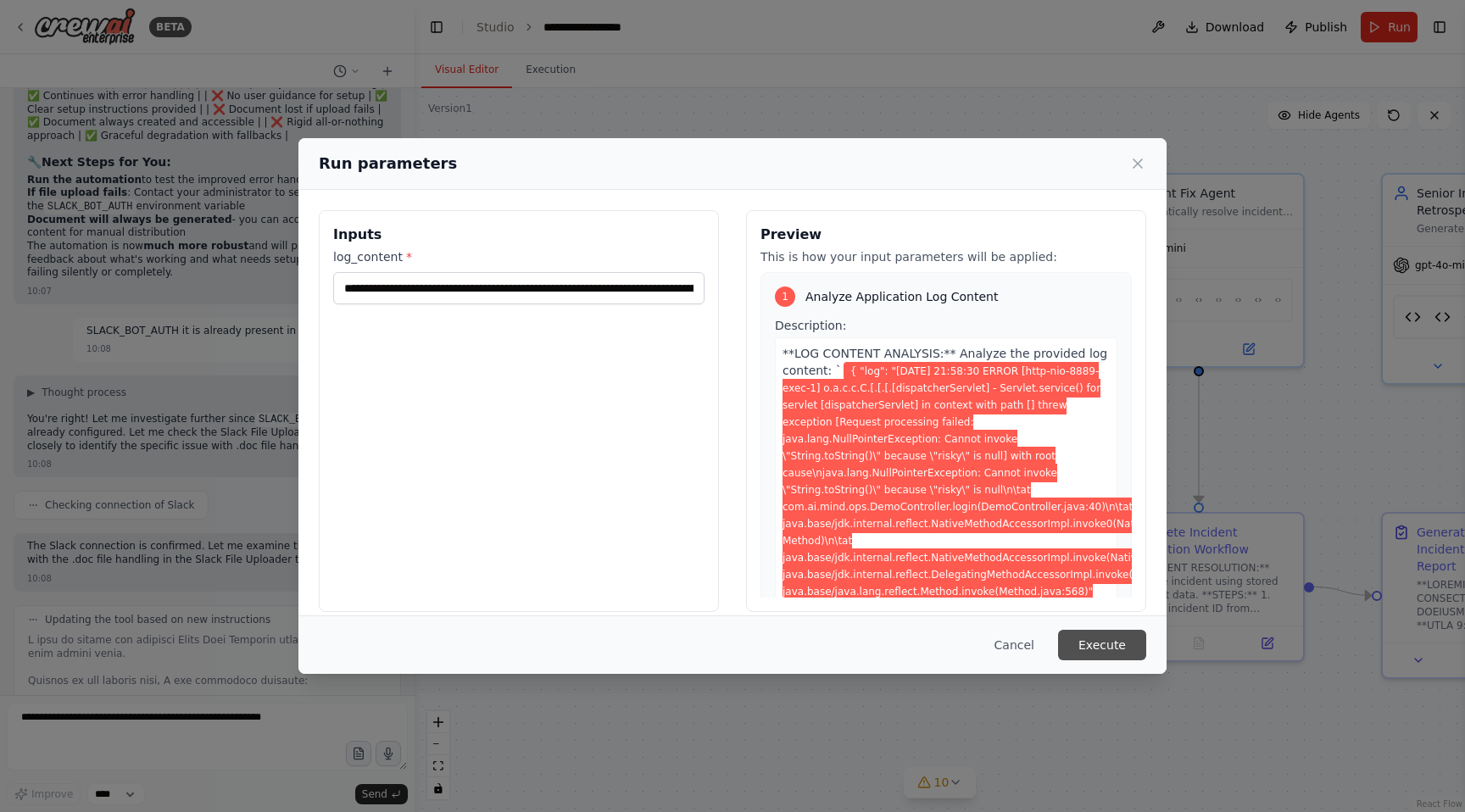
click at [1110, 643] on button "Execute" at bounding box center [1101, 646] width 88 height 31
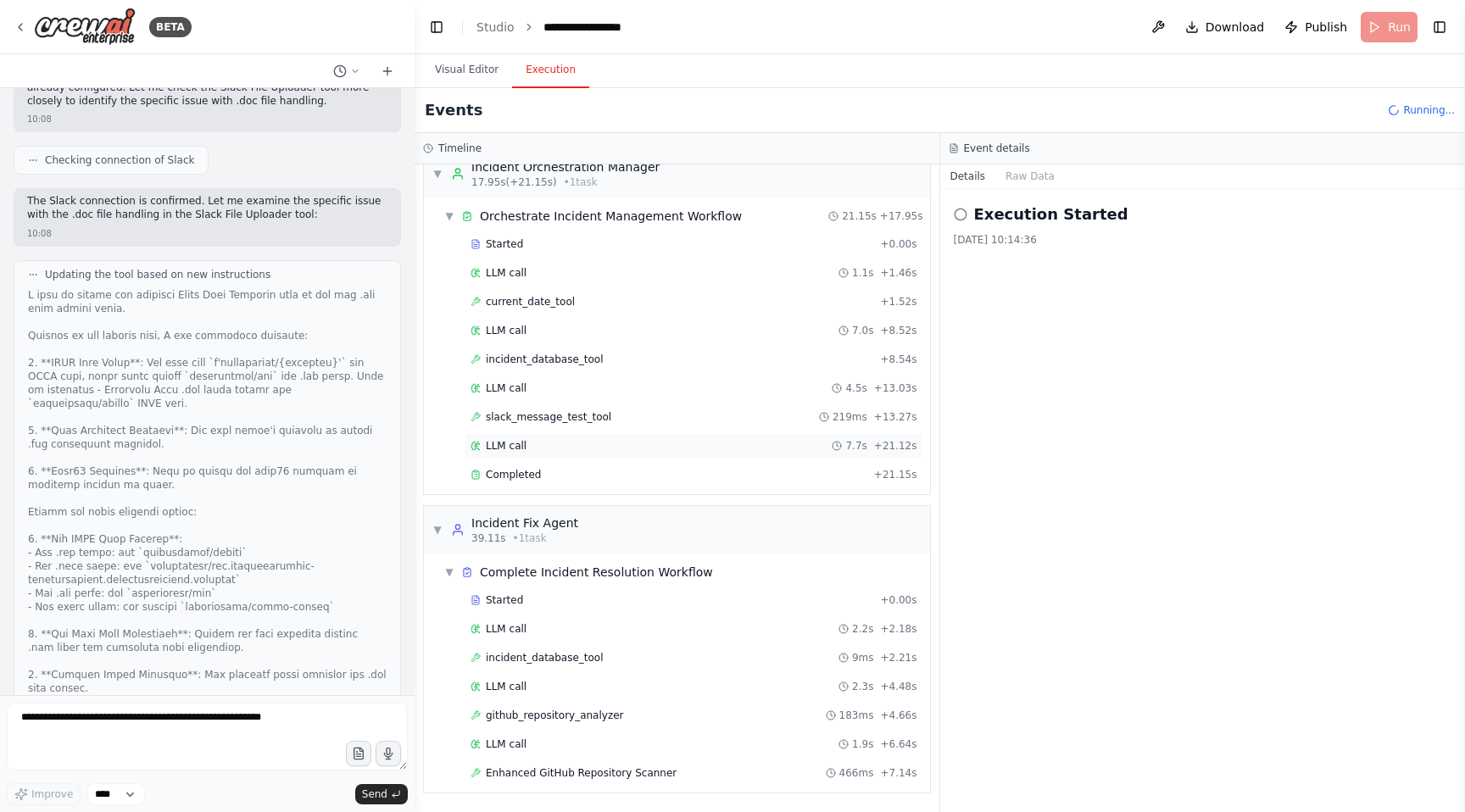
scroll to position [294, 0]
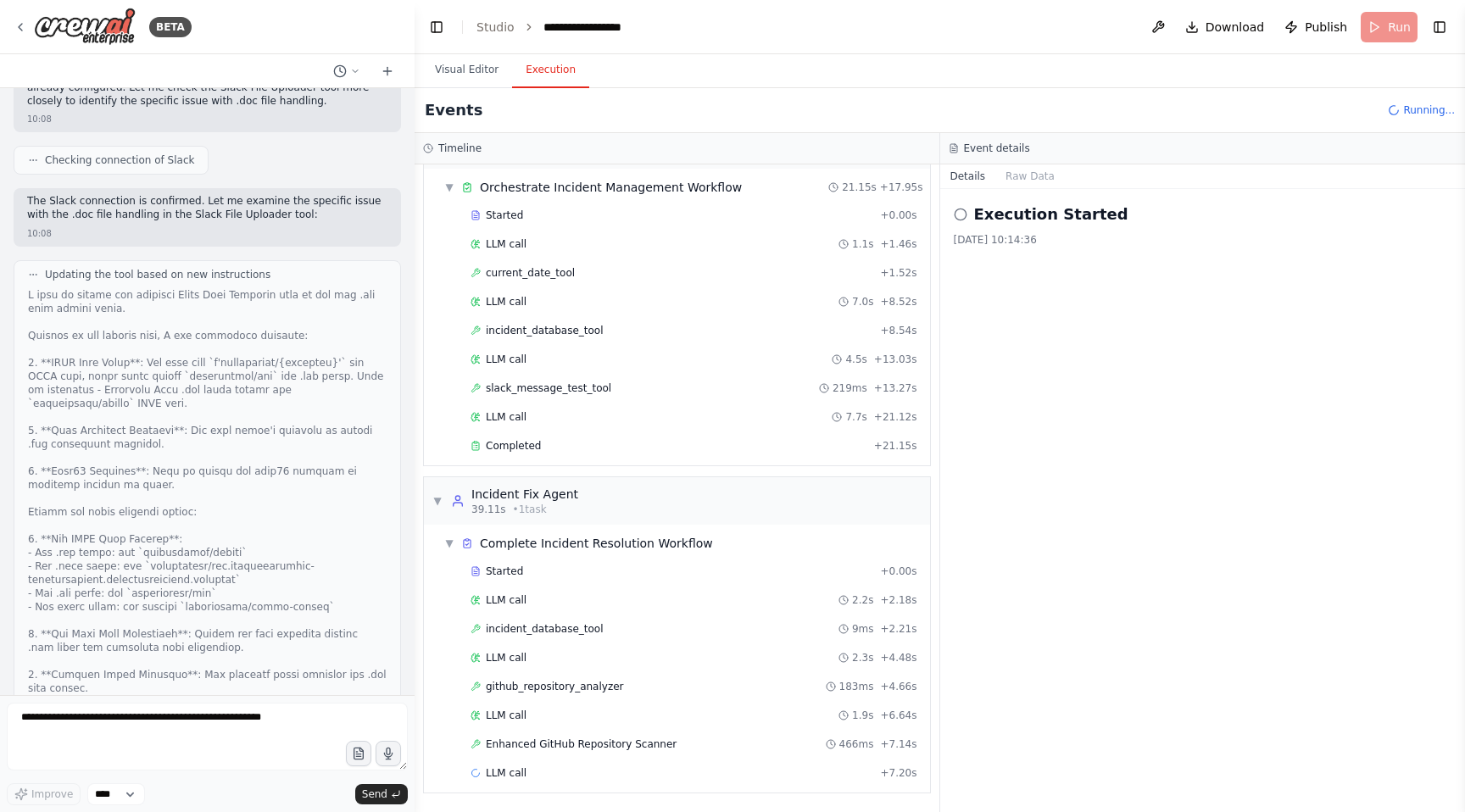
drag, startPoint x: 1170, startPoint y: 379, endPoint x: 1034, endPoint y: 409, distance: 139.3
click at [1169, 379] on div "Execution Started [DATE] 10:14:36" at bounding box center [1203, 500] width 526 height 623
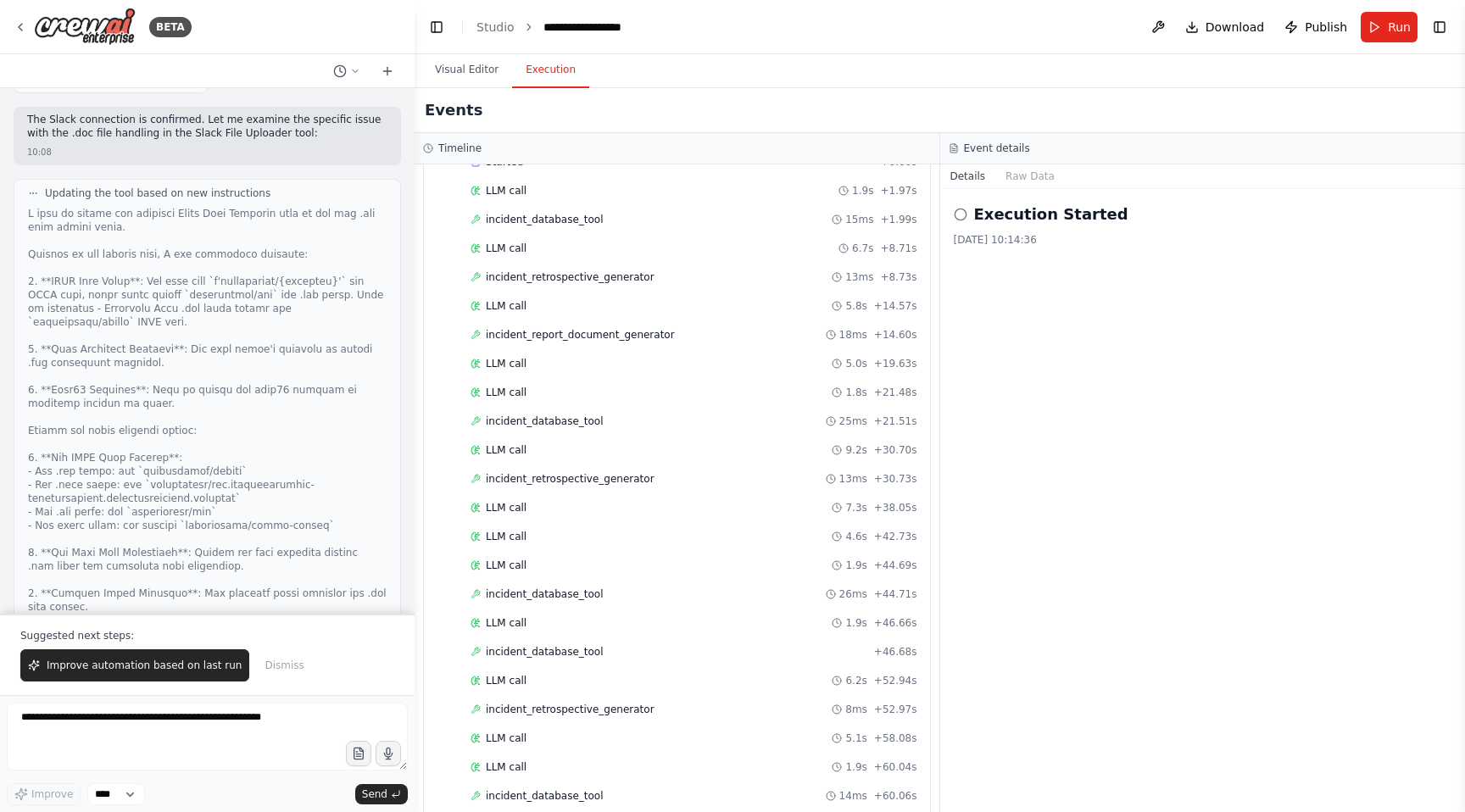
scroll to position [1353, 0]
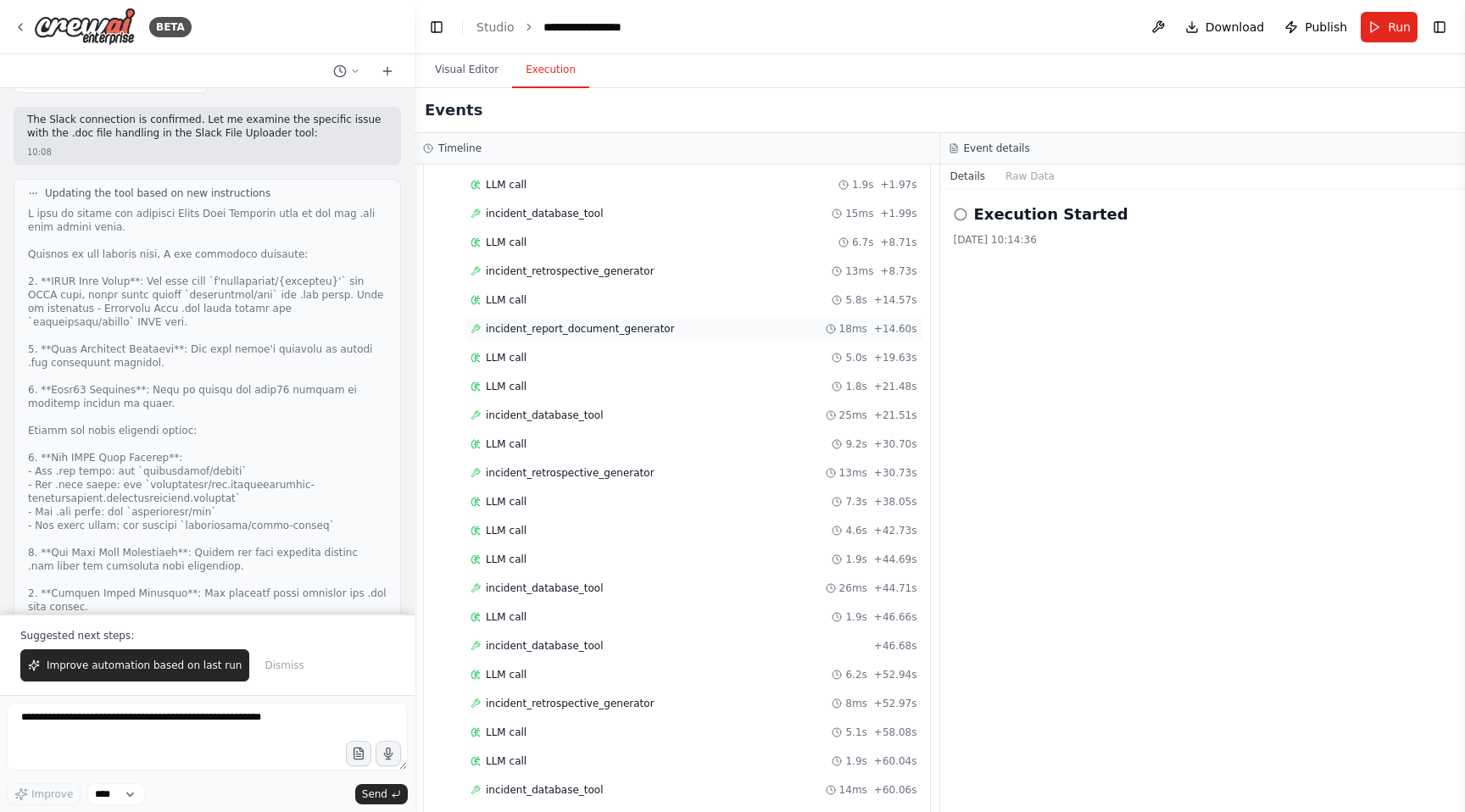
click at [572, 335] on span "incident_report_document_generator" at bounding box center [580, 328] width 189 height 14
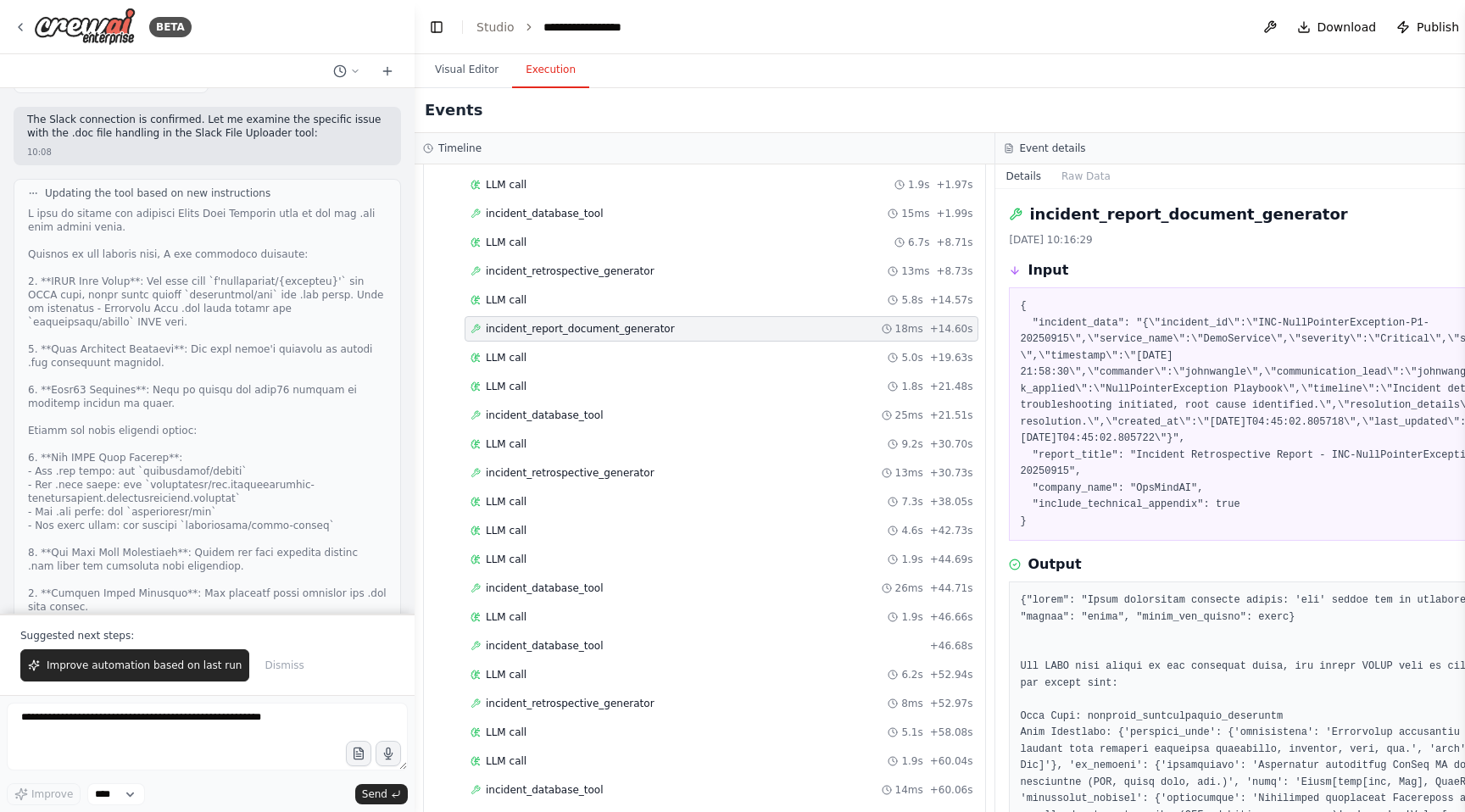
click at [1144, 211] on h2 "incident_report_document_generator" at bounding box center [1189, 215] width 318 height 24
copy h2 "incident_report_document_generator"
click at [127, 717] on textarea "**********" at bounding box center [206, 737] width 401 height 68
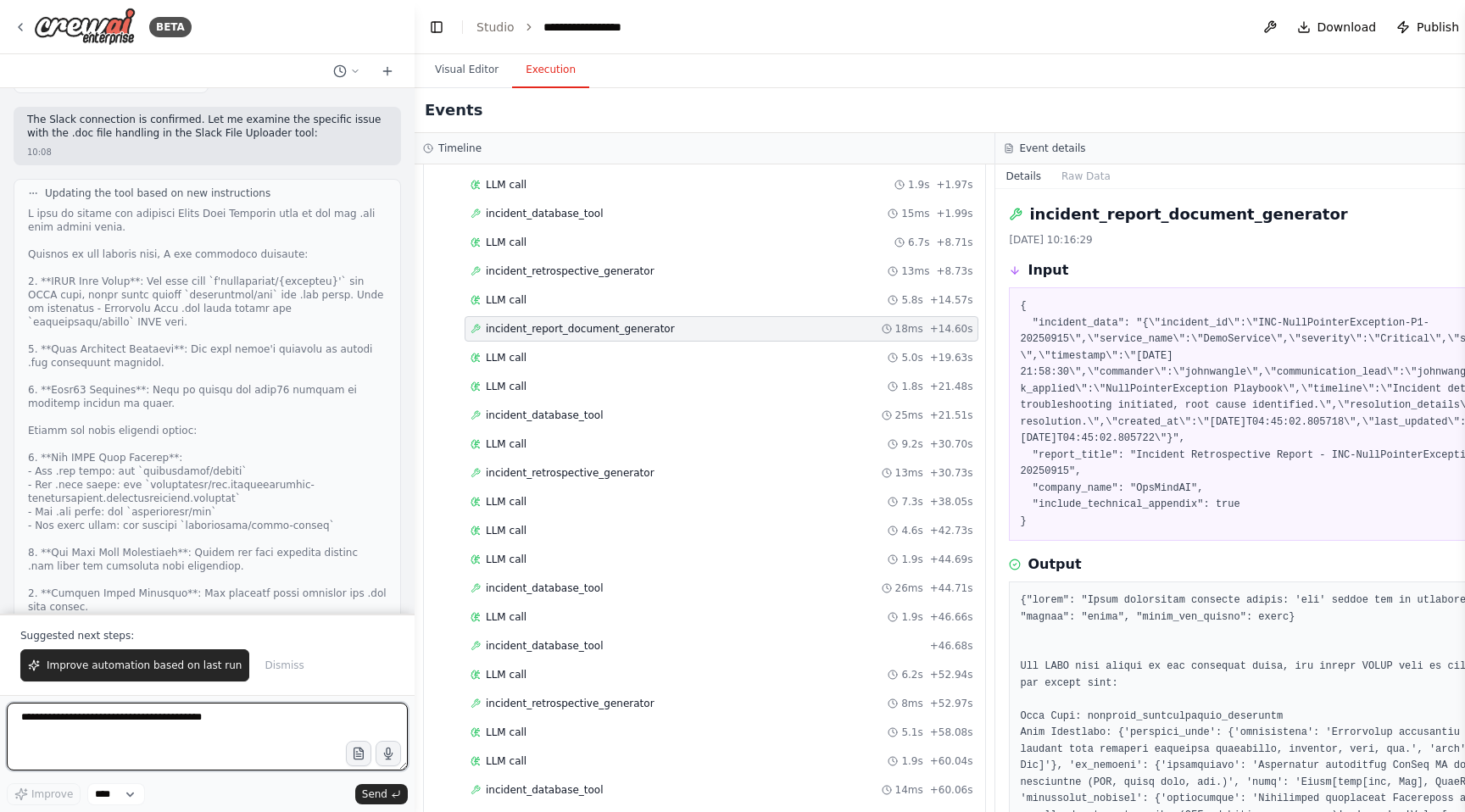
paste textarea "**********"
type textarea "**********"
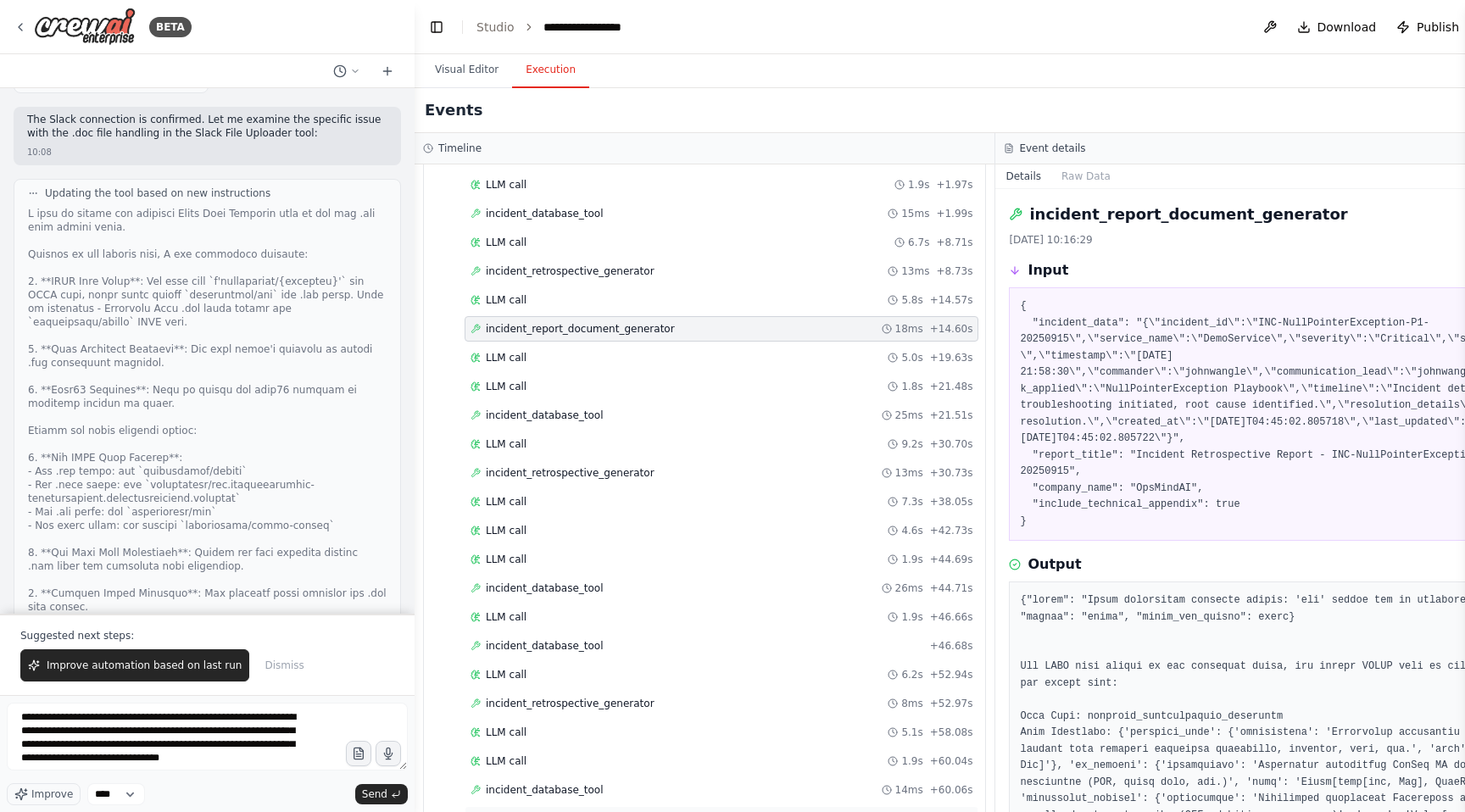
click at [574, 266] on span "incident_retrospective_generator" at bounding box center [569, 271] width 168 height 14
click at [242, 744] on textarea "**********" at bounding box center [206, 737] width 401 height 68
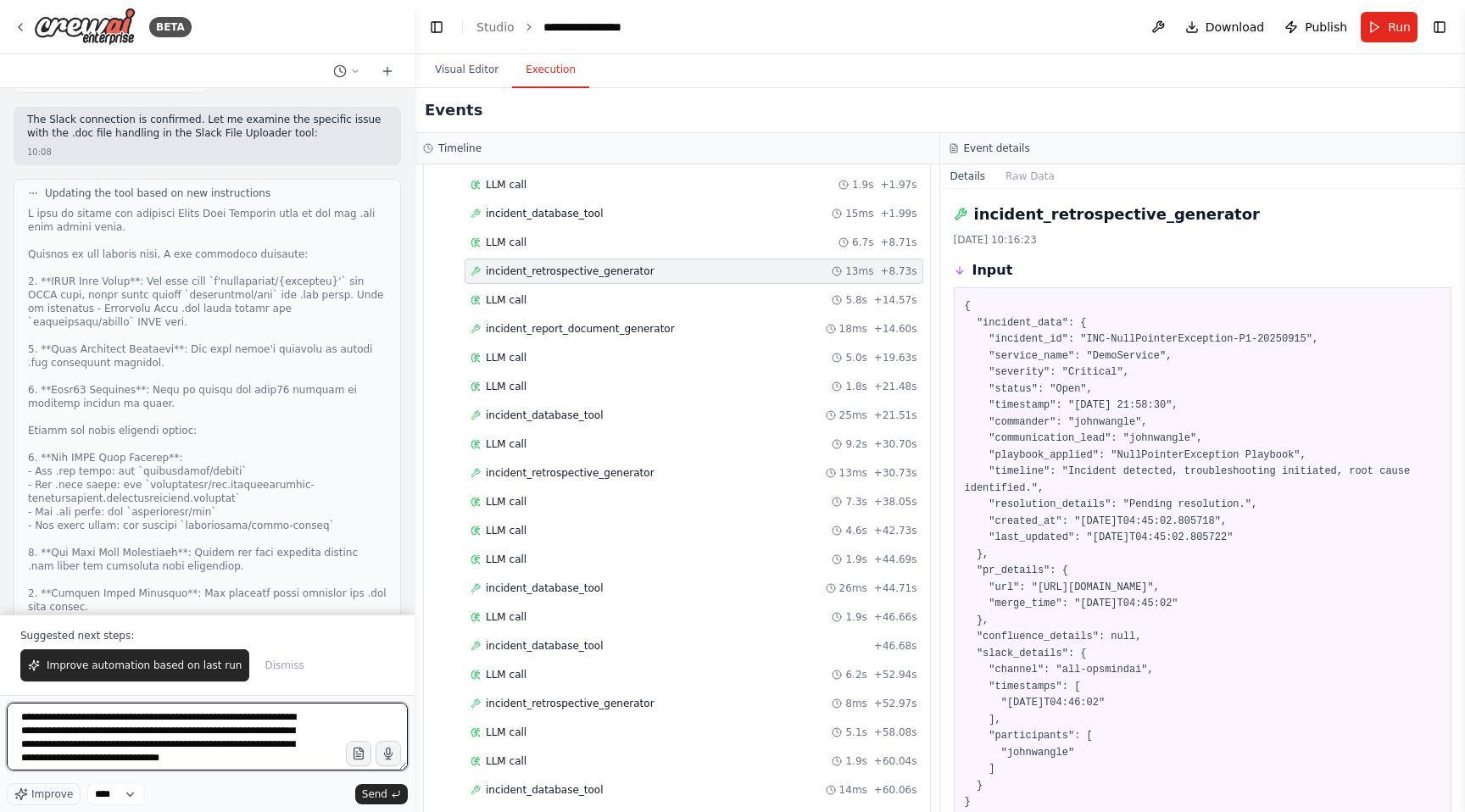
click at [257, 758] on textarea "**********" at bounding box center [206, 737] width 401 height 68
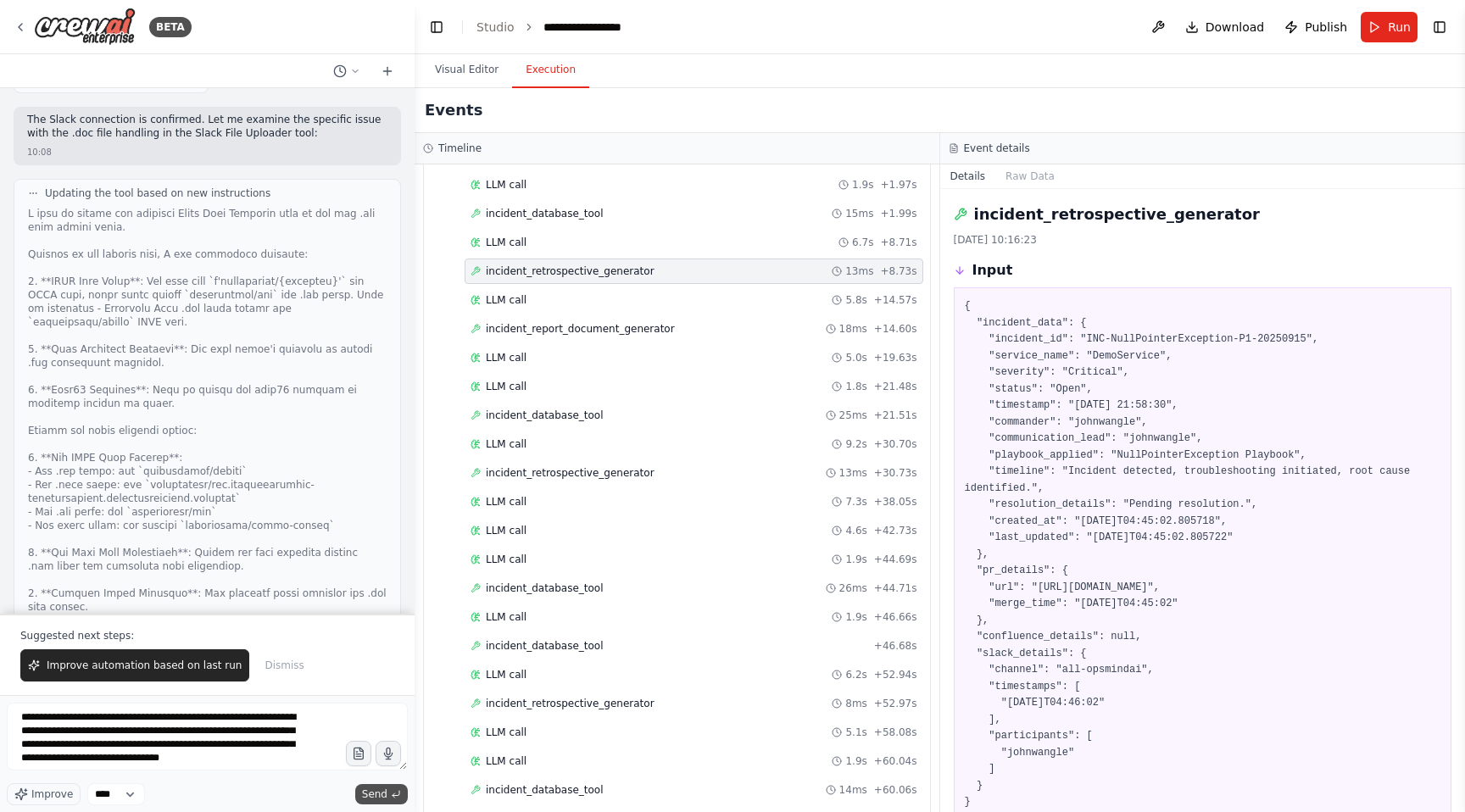
click at [369, 797] on span "Send" at bounding box center [375, 794] width 25 height 14
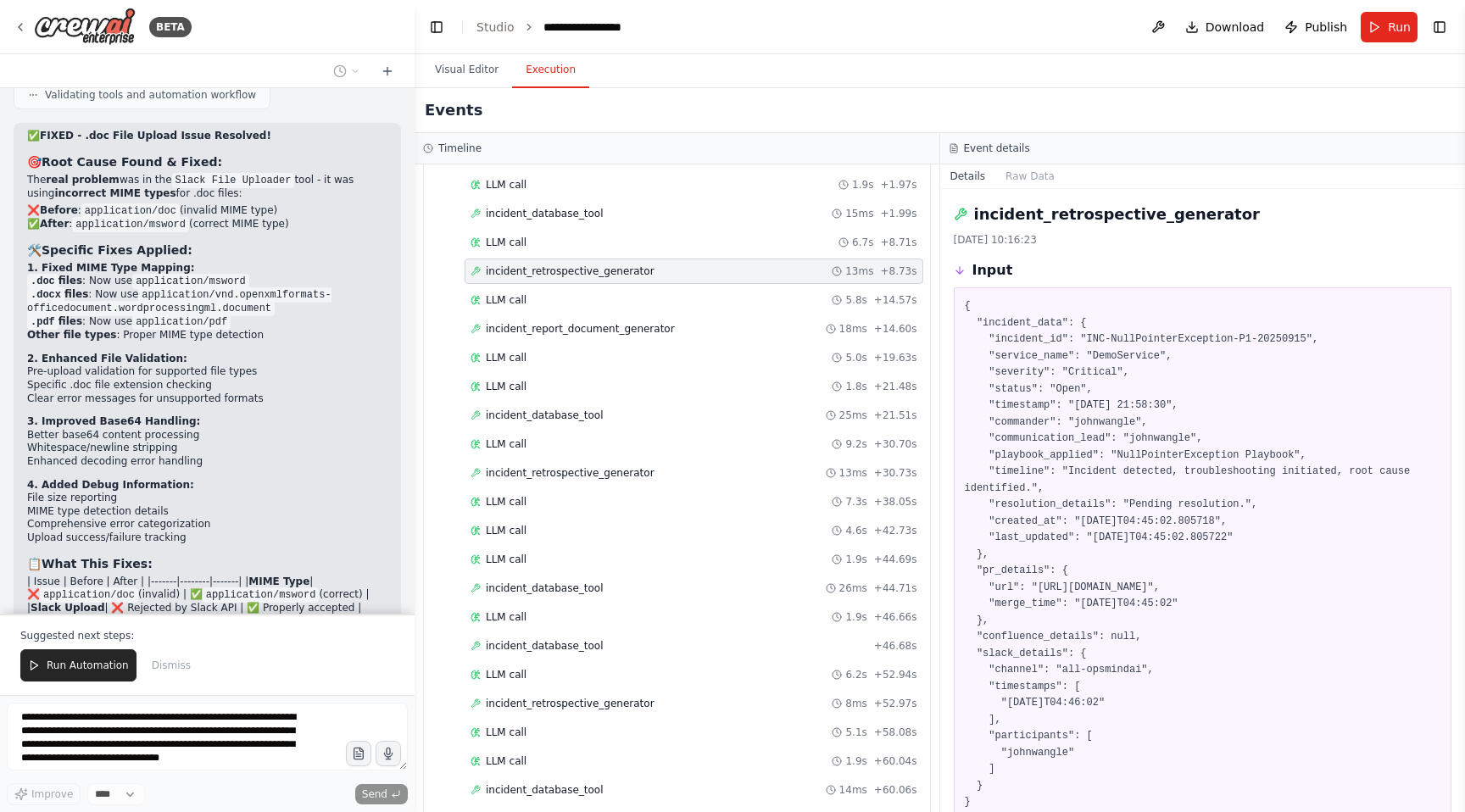
scroll to position [229753, 0]
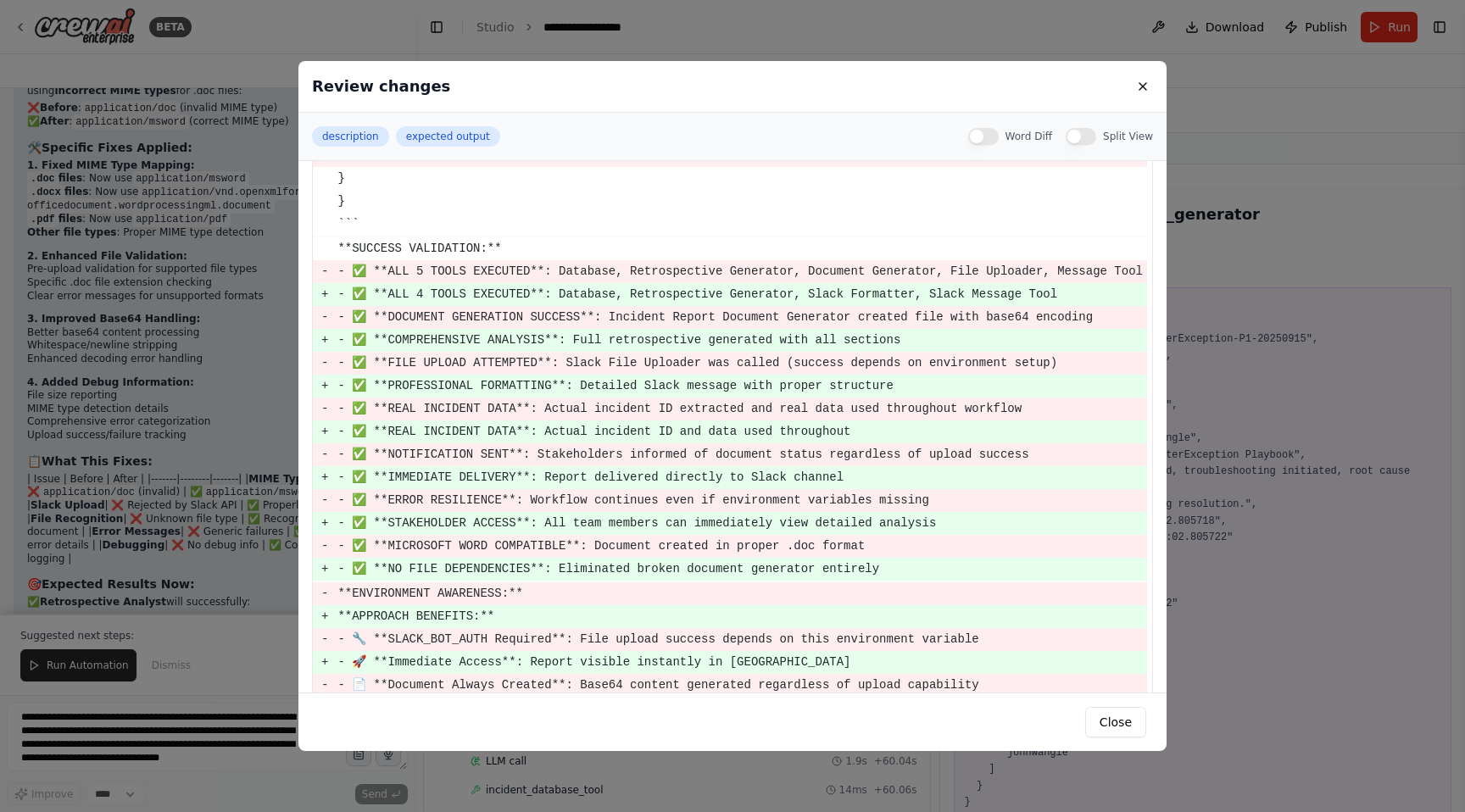
scroll to position [5006, 0]
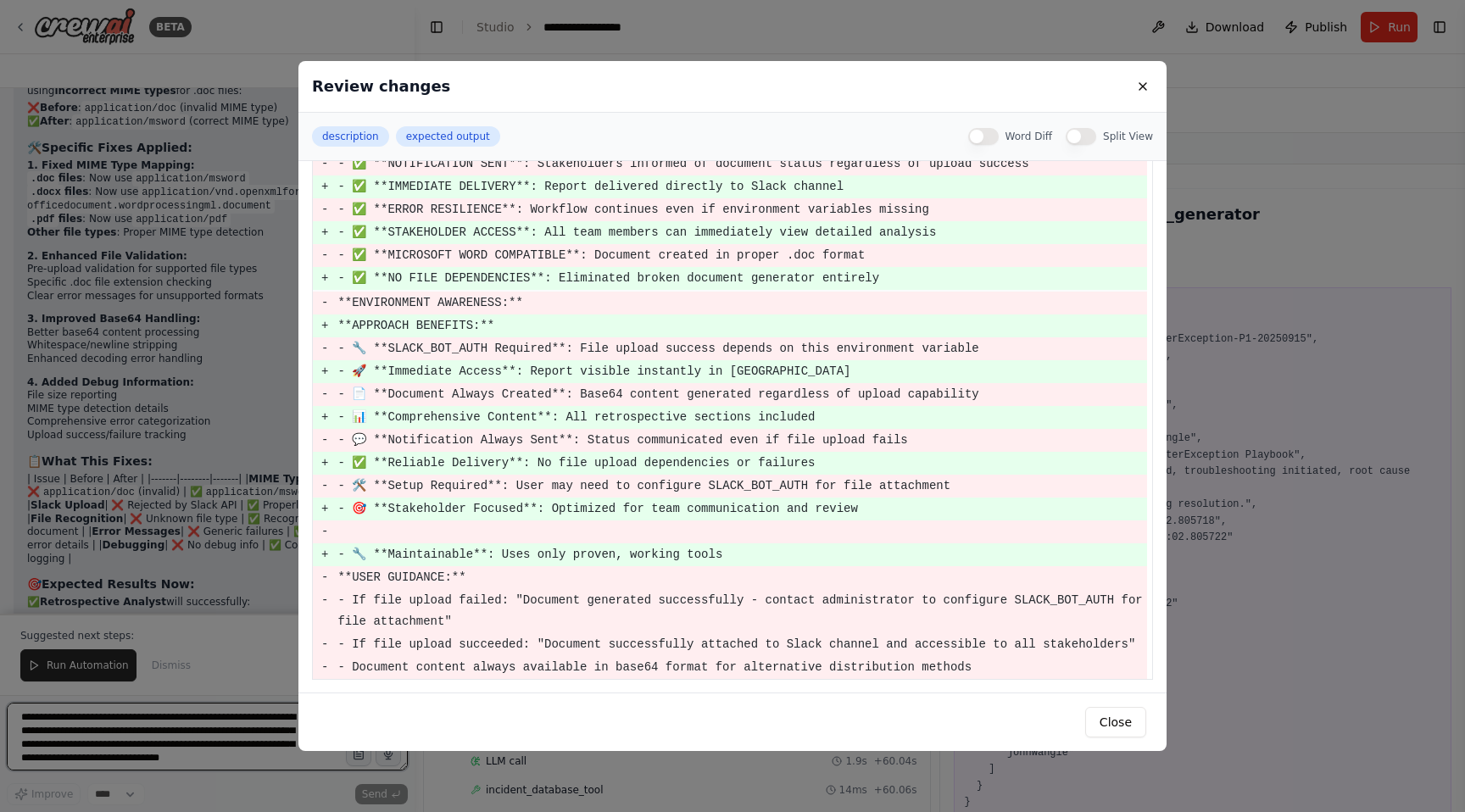
click at [1141, 81] on button at bounding box center [1142, 86] width 20 height 20
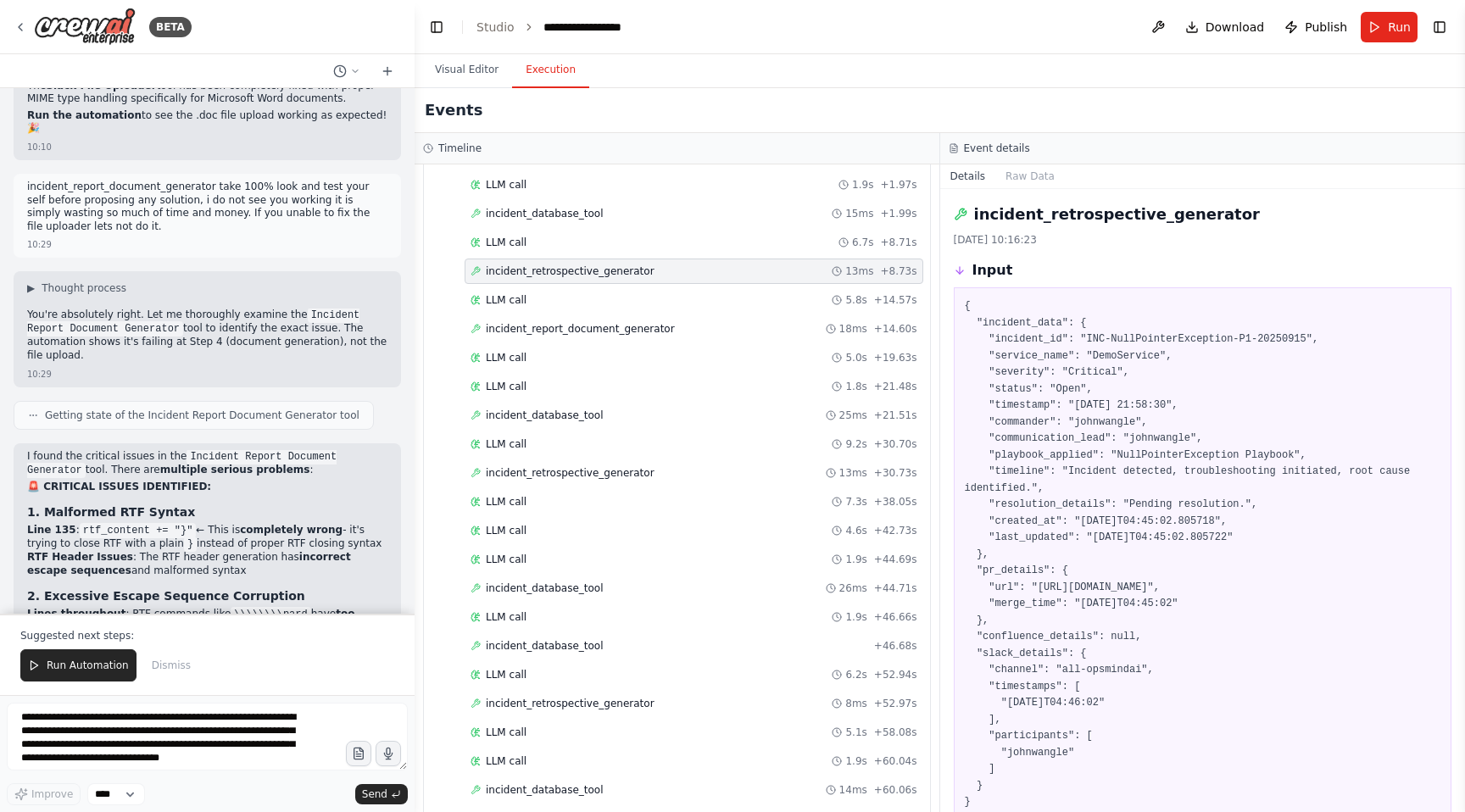
scroll to position [230410, 0]
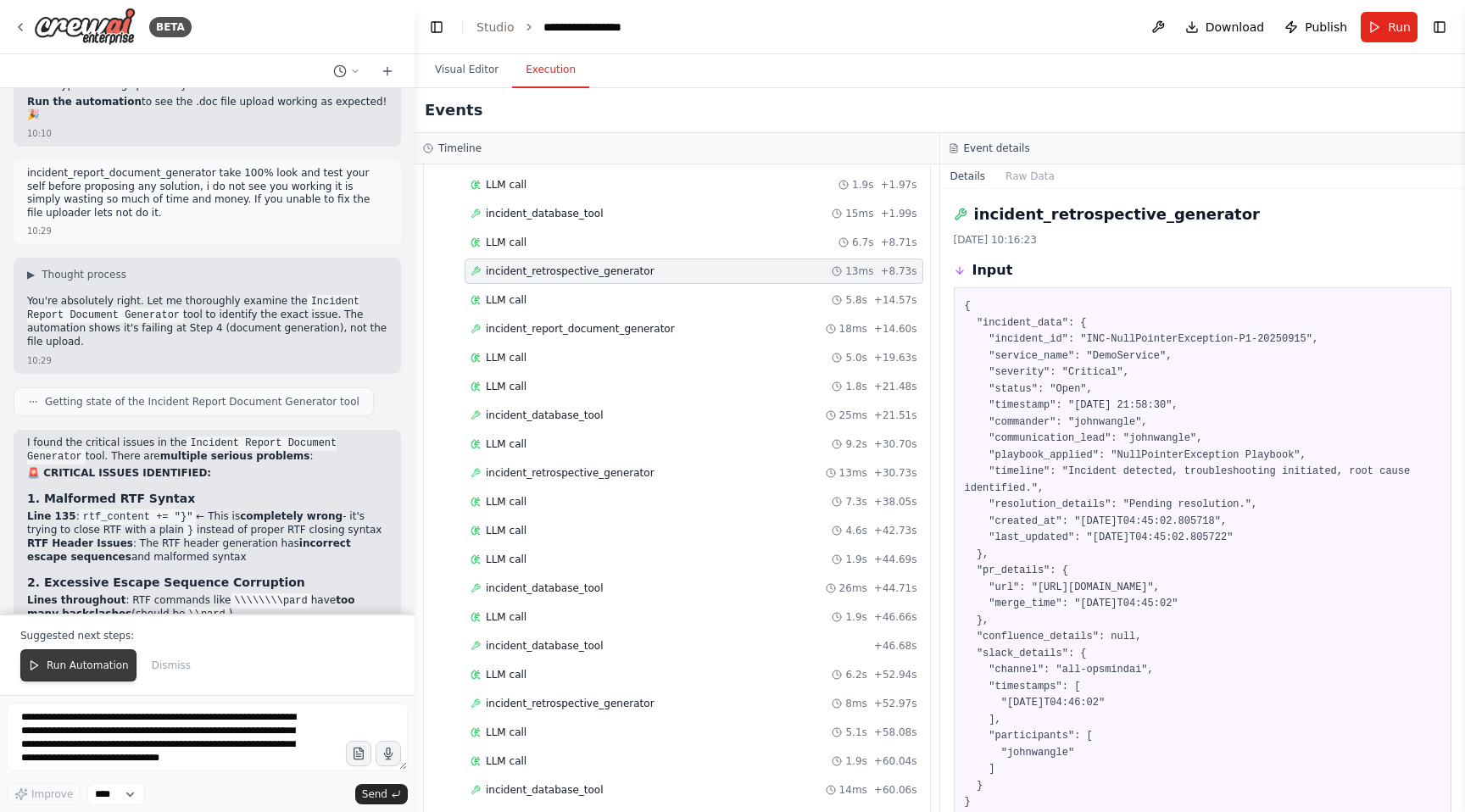
click at [80, 664] on span "Run Automation" at bounding box center [87, 665] width 82 height 14
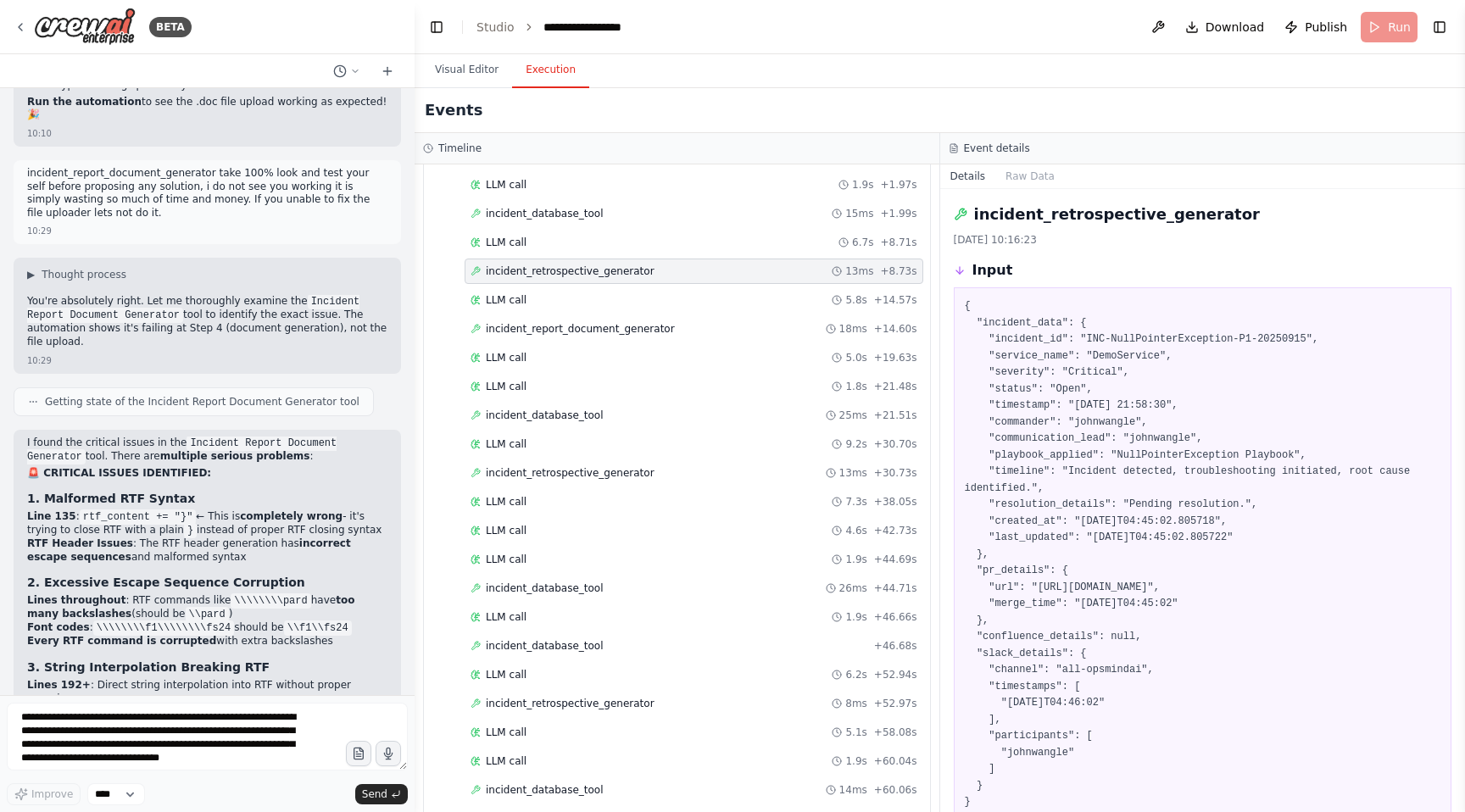
scroll to position [230329, 0]
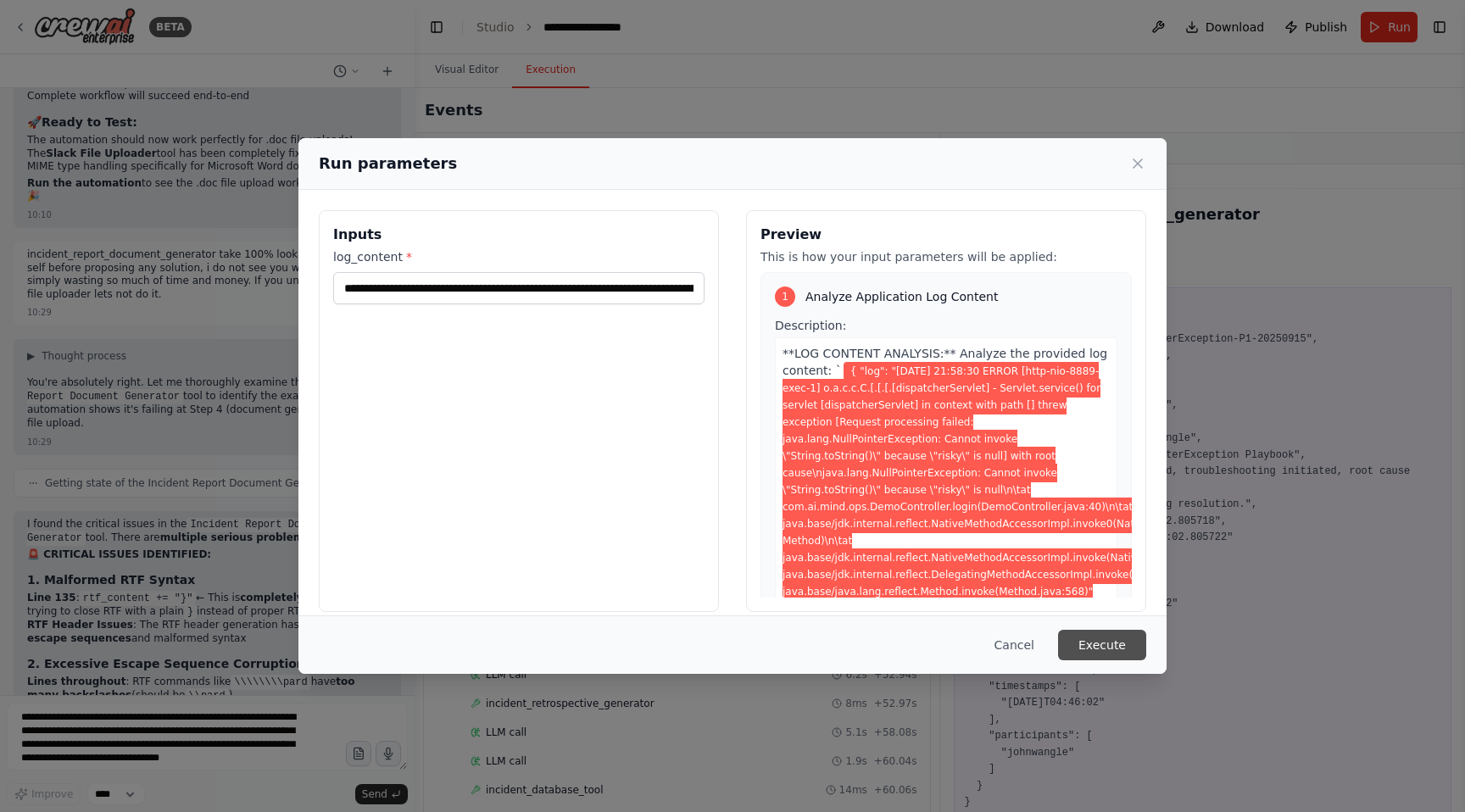
click at [1099, 650] on button "Execute" at bounding box center [1101, 646] width 88 height 31
